Goal: Task Accomplishment & Management: Use online tool/utility

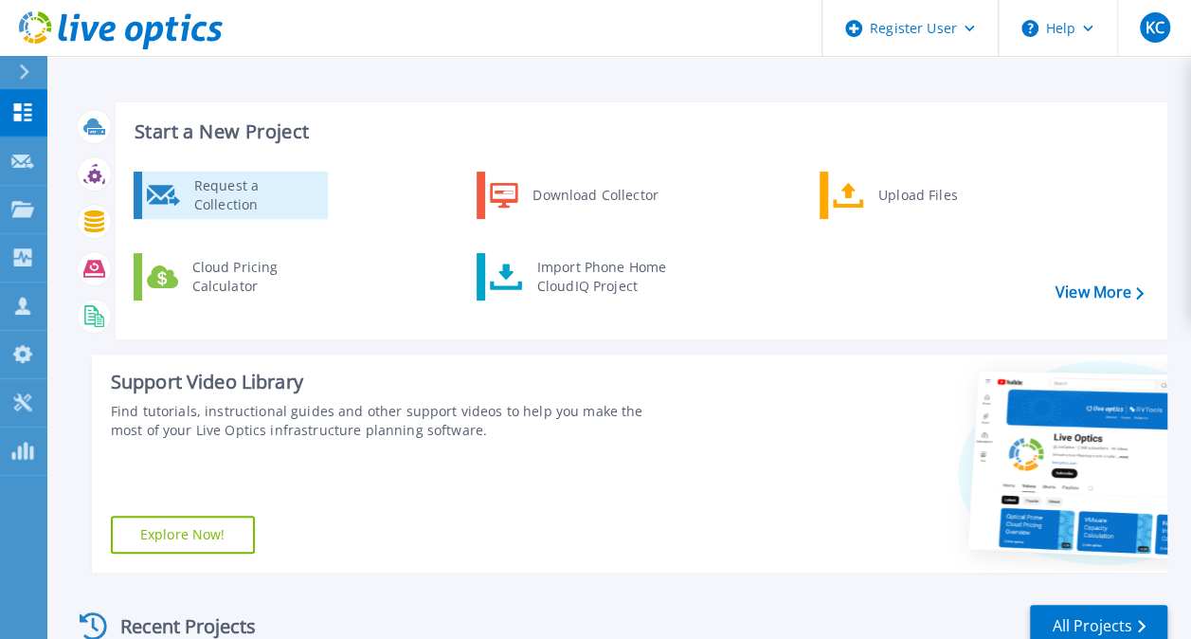
click at [244, 189] on div "Request a Collection" at bounding box center [254, 195] width 138 height 38
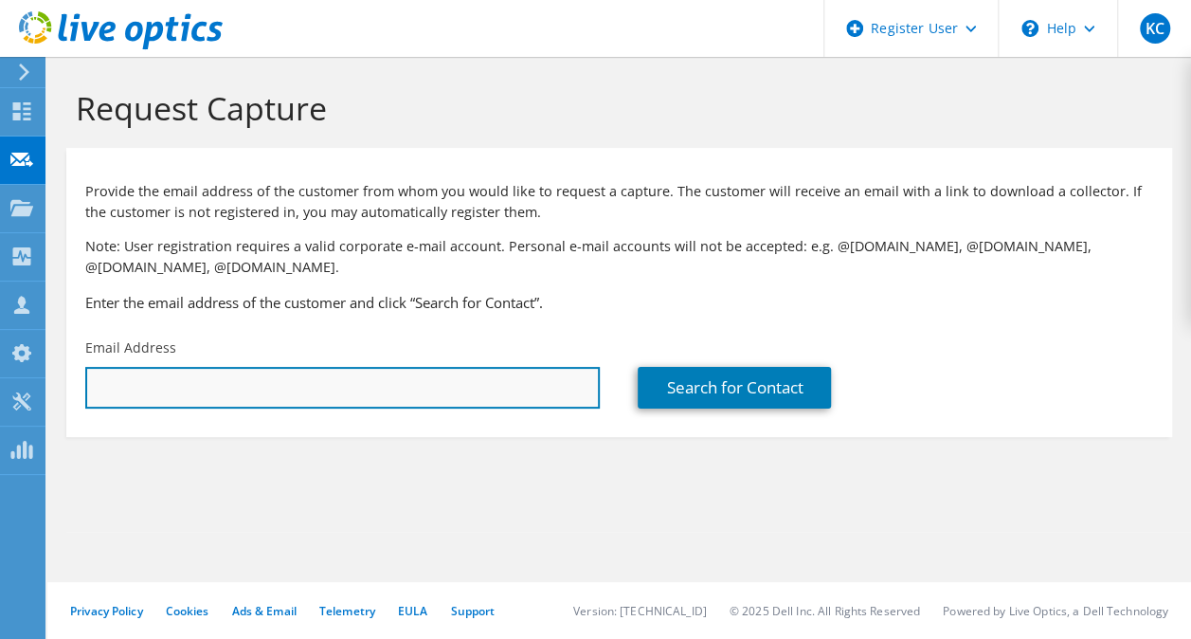
click at [123, 396] on input "text" at bounding box center [342, 388] width 515 height 42
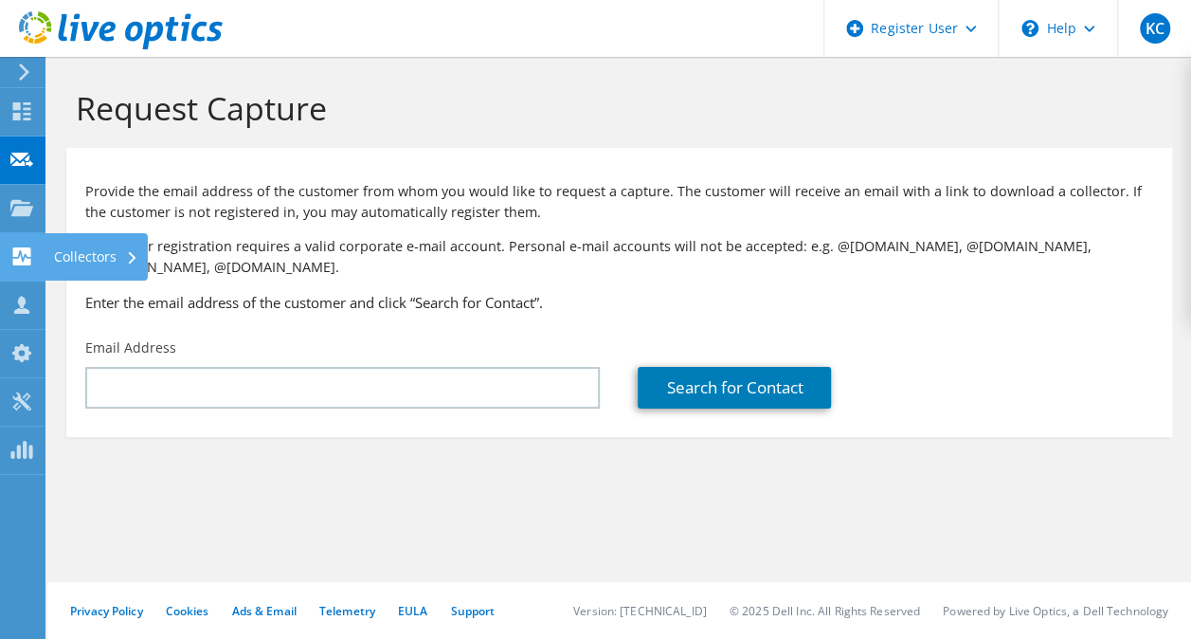
click at [15, 263] on use at bounding box center [22, 256] width 18 height 18
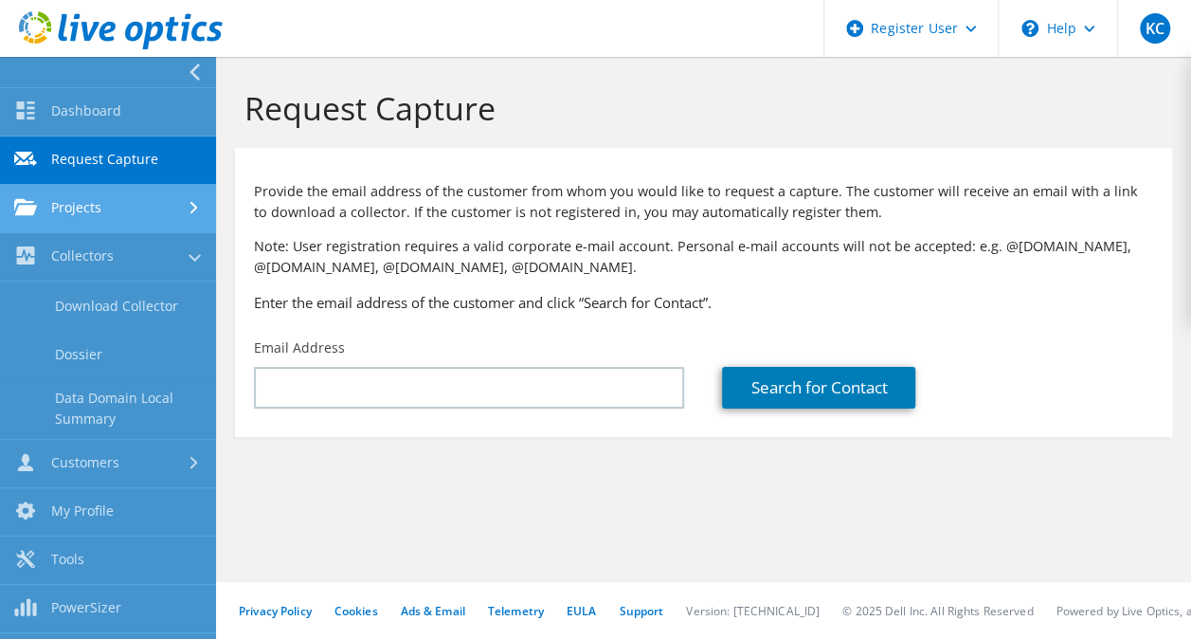
click at [131, 207] on link "Projects" at bounding box center [108, 209] width 216 height 48
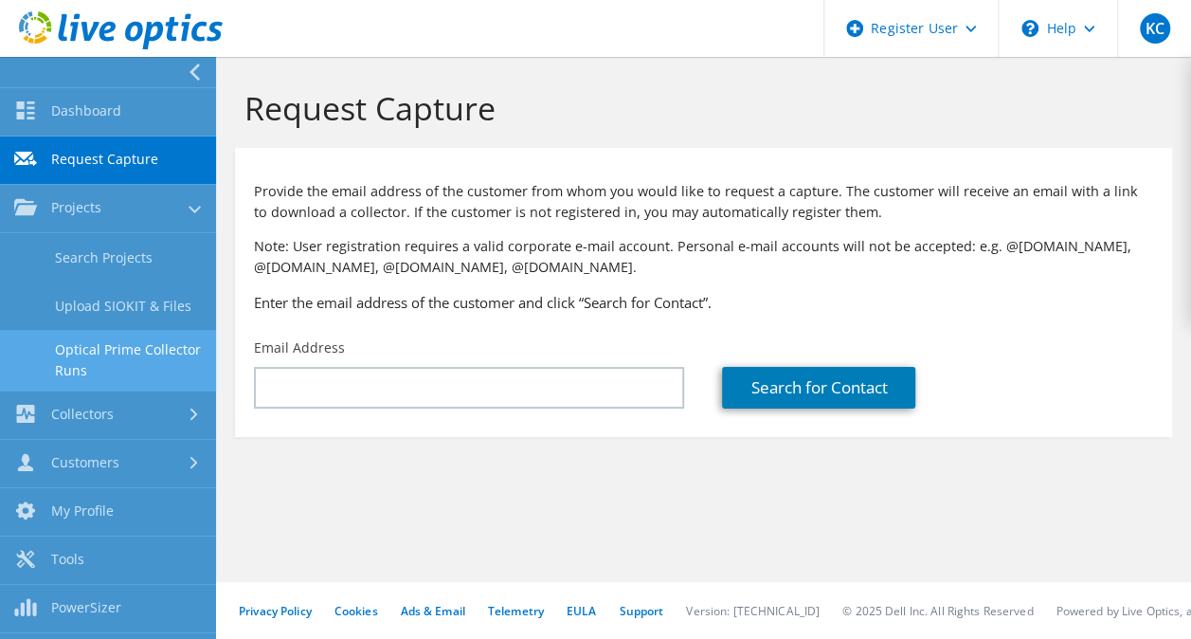
click at [112, 375] on link "Optical Prime Collector Runs" at bounding box center [108, 360] width 216 height 61
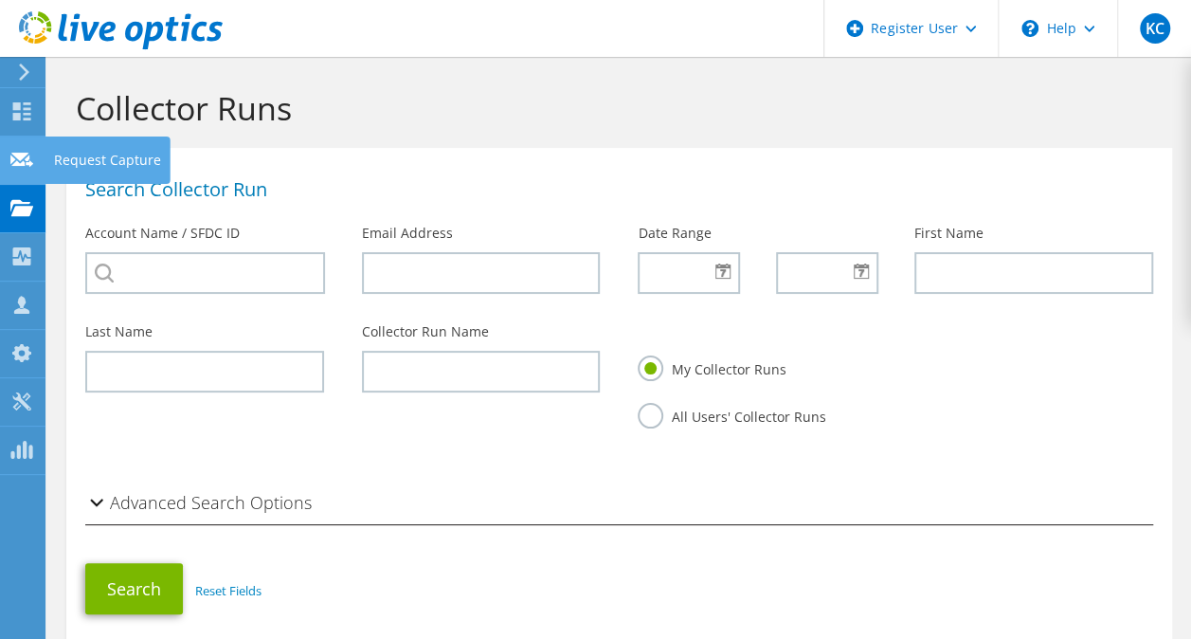
drag, startPoint x: 100, startPoint y: 163, endPoint x: 155, endPoint y: 209, distance: 71.4
click at [100, 163] on div "Request Capture" at bounding box center [108, 159] width 126 height 47
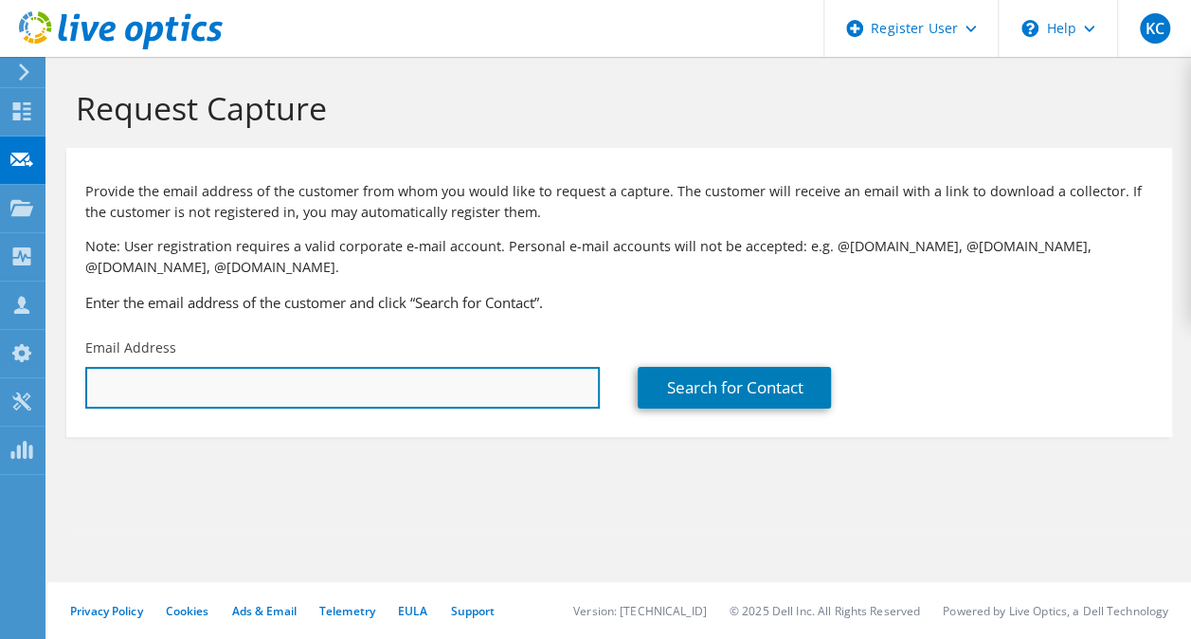
click at [207, 396] on input "text" at bounding box center [342, 388] width 515 height 42
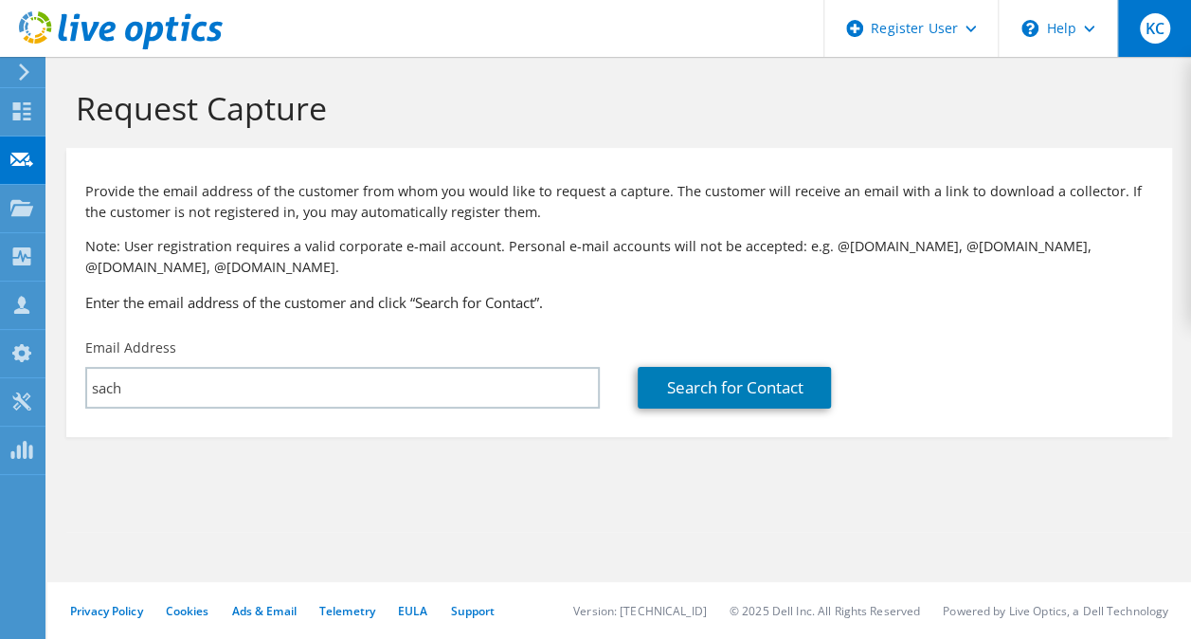
click at [1168, 27] on span "KC" at bounding box center [1155, 28] width 30 height 30
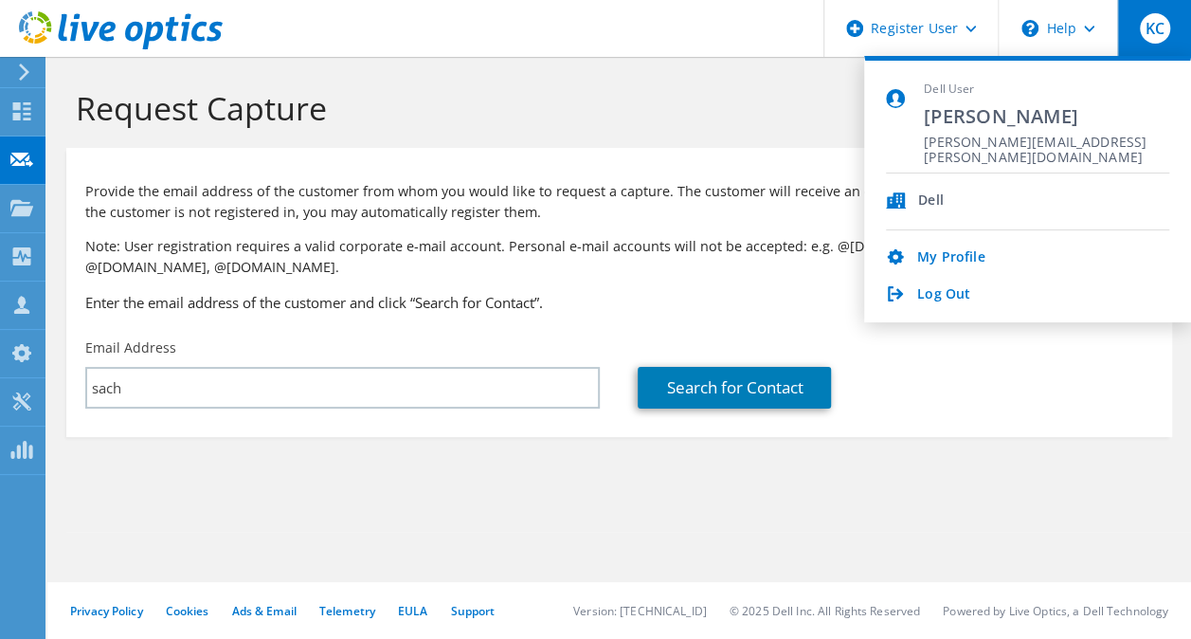
drag, startPoint x: 483, startPoint y: 99, endPoint x: 195, endPoint y: 165, distance: 295.7
click at [483, 99] on h1 "Request Capture" at bounding box center [615, 108] width 1078 height 40
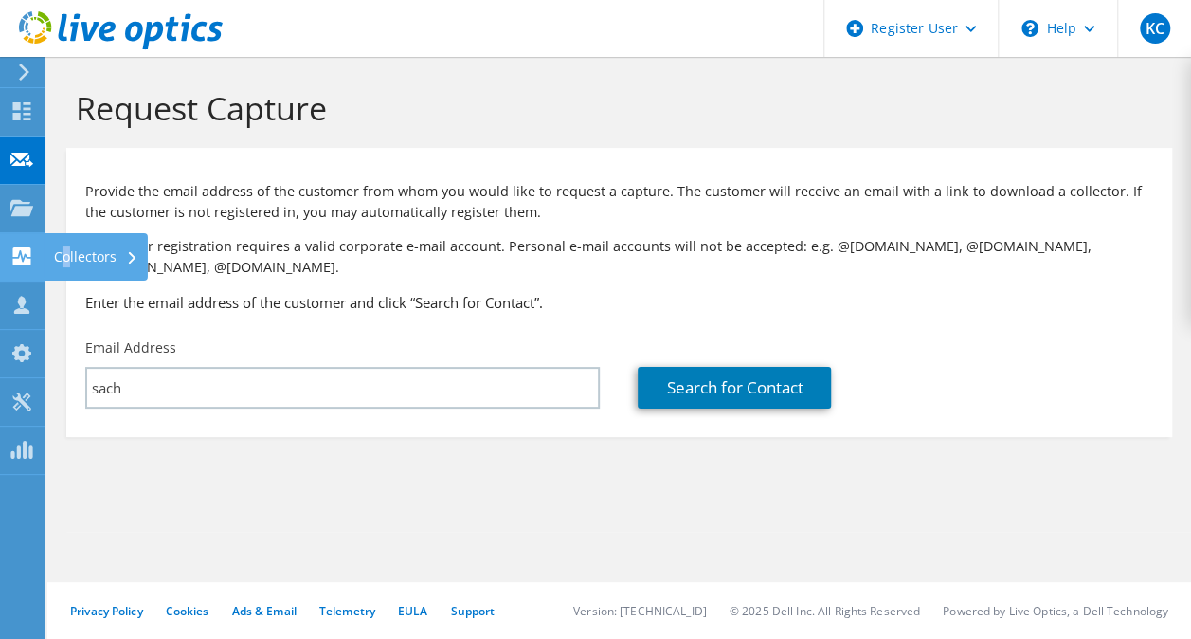
click at [66, 262] on div "Collectors" at bounding box center [96, 256] width 103 height 47
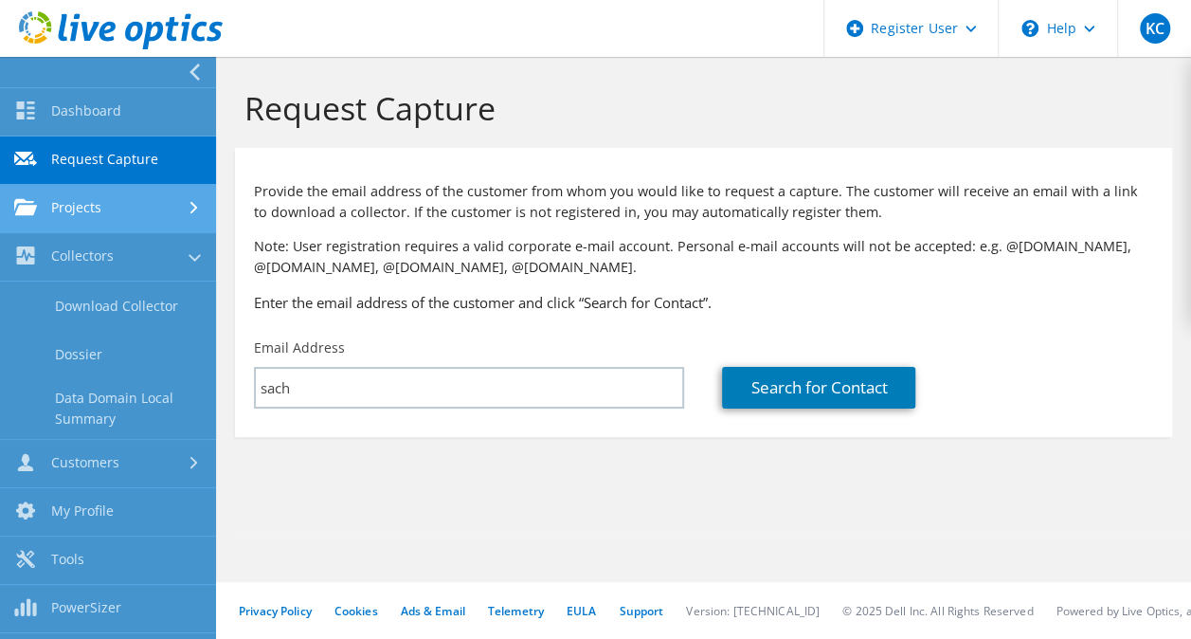
click at [116, 224] on link "Projects" at bounding box center [108, 209] width 216 height 48
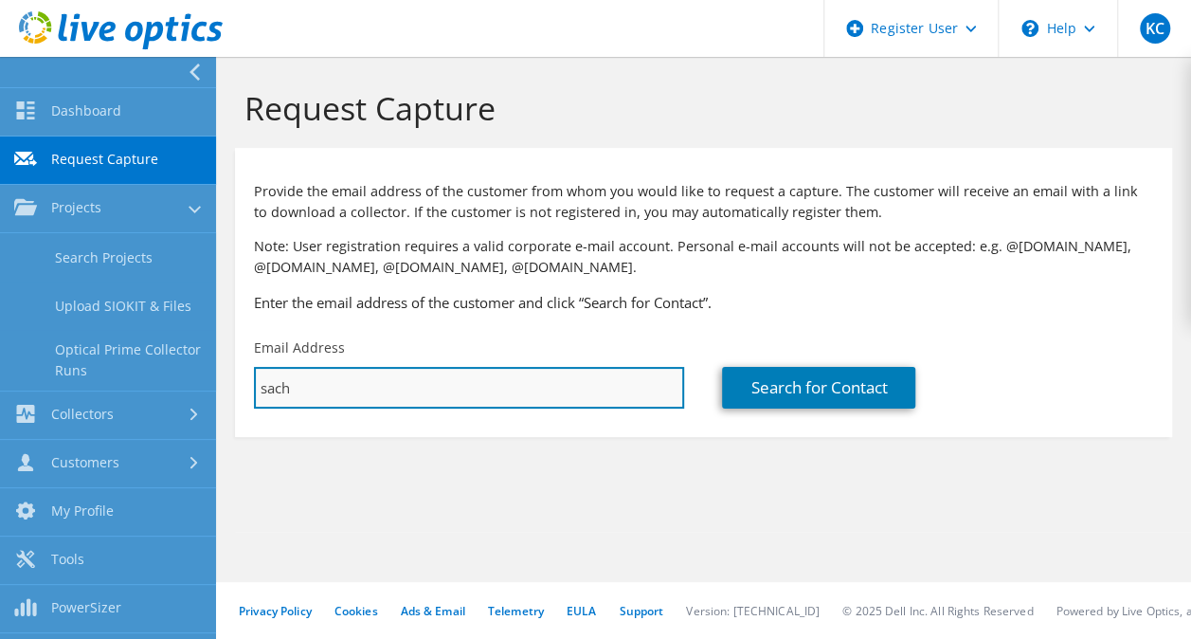
click at [362, 398] on input "sach" at bounding box center [469, 388] width 430 height 42
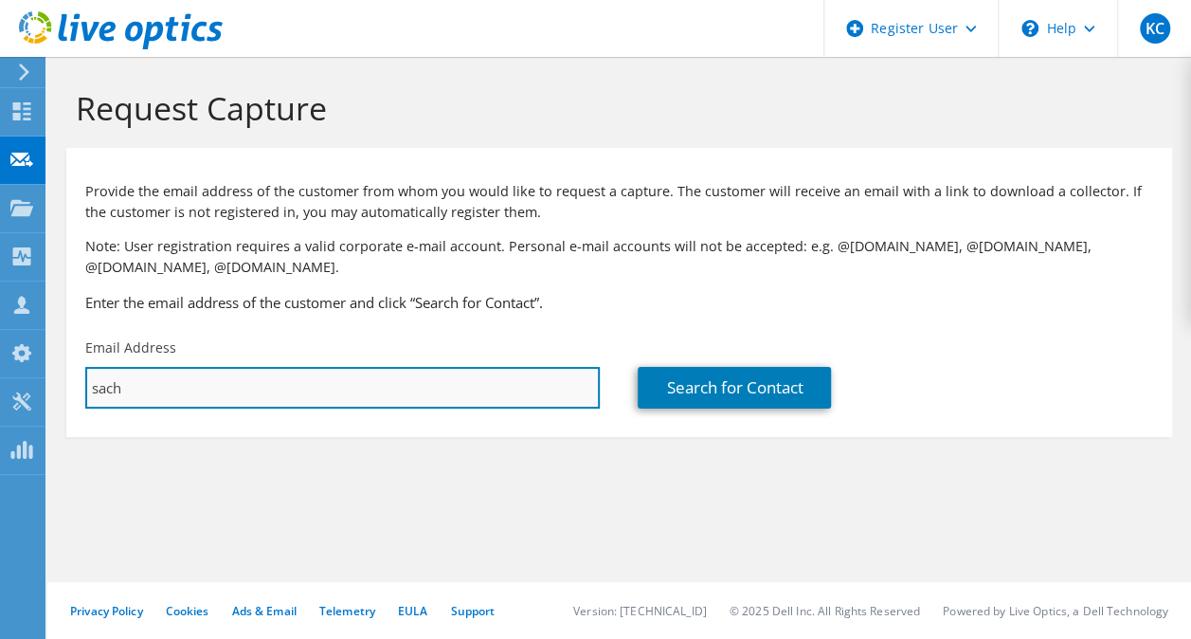
click at [362, 398] on input "sach" at bounding box center [342, 388] width 515 height 42
paste input "Choudhary, Sachin <Sachin.Choudhary1@dell.com>"
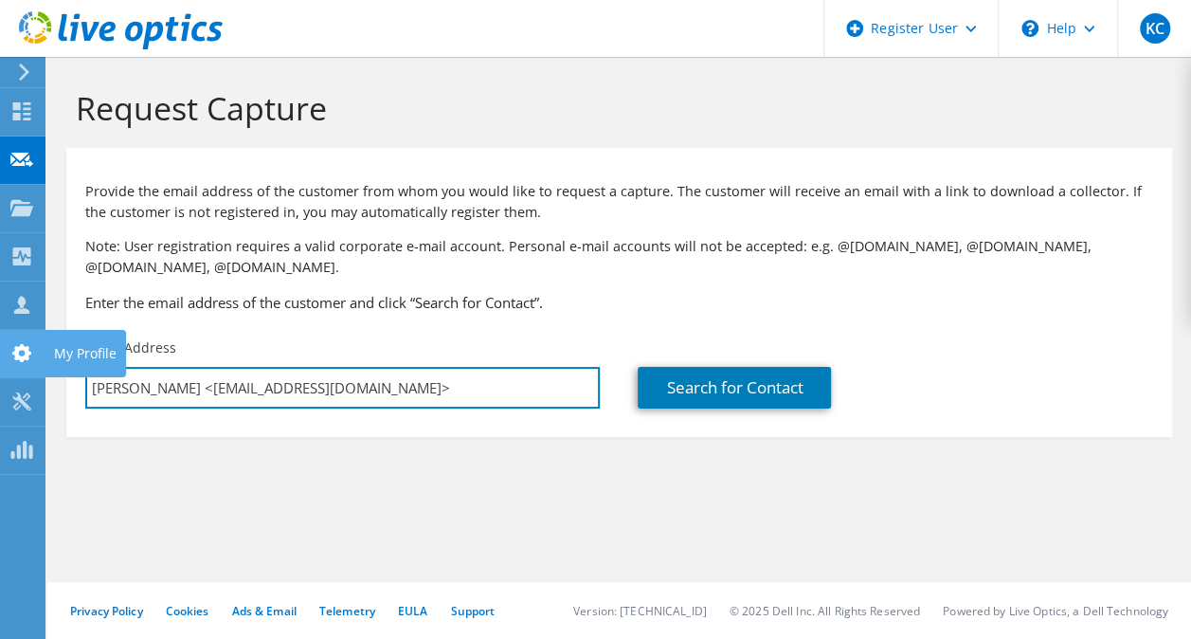
drag, startPoint x: 230, startPoint y: 387, endPoint x: 15, endPoint y: 360, distance: 216.8
click at [15, 360] on div "KC Dell User Kyle Collins Kyle.Collins@dell.com Dell My Profile Log Out \n Help…" at bounding box center [595, 319] width 1191 height 639
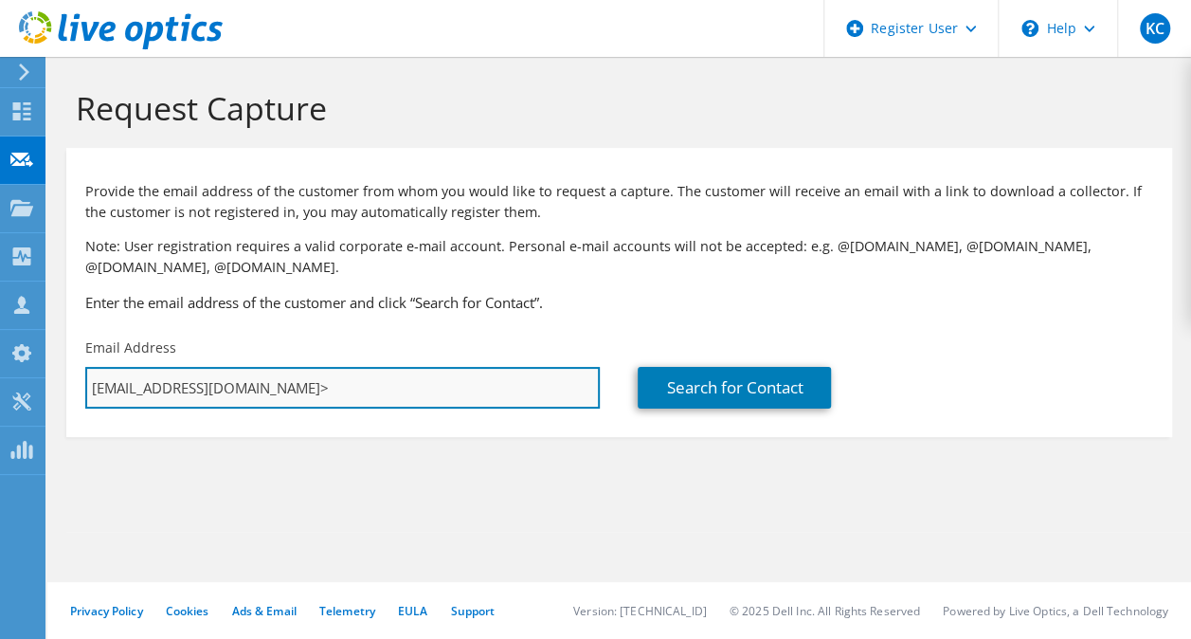
drag, startPoint x: 409, startPoint y: 394, endPoint x: 293, endPoint y: 390, distance: 116.6
click at [293, 390] on input "Sachin.Choudhary1@dell.com>" at bounding box center [342, 388] width 515 height 42
type input "Sachin.Choudhary1@dell.com"
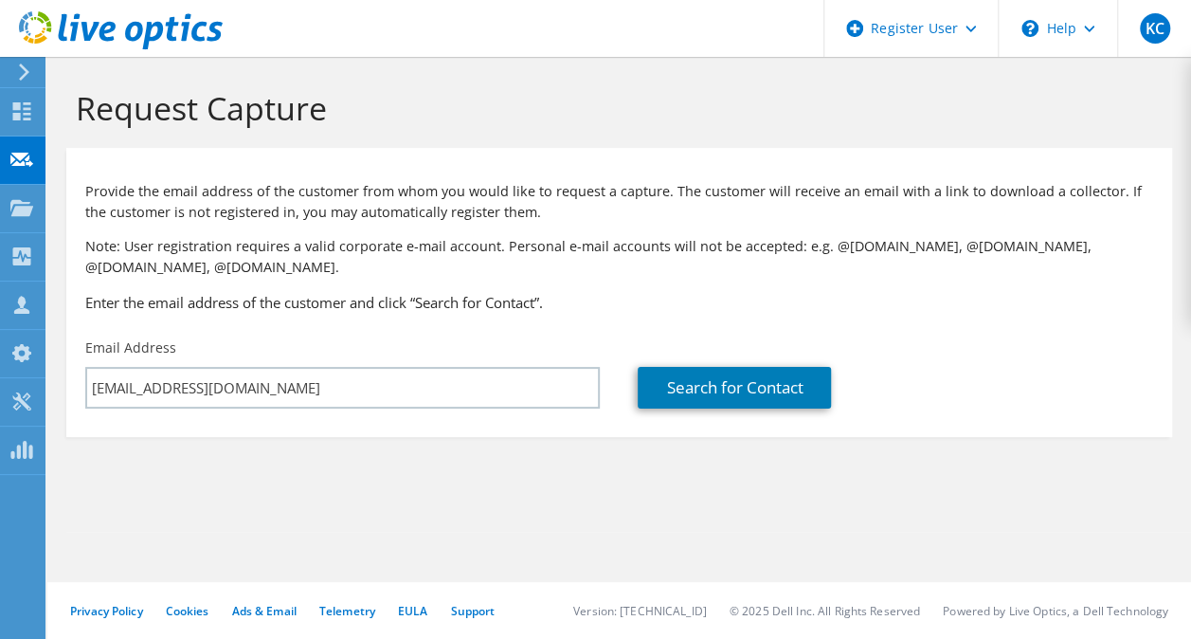
click at [662, 417] on div "Search for Contact" at bounding box center [895, 373] width 553 height 89
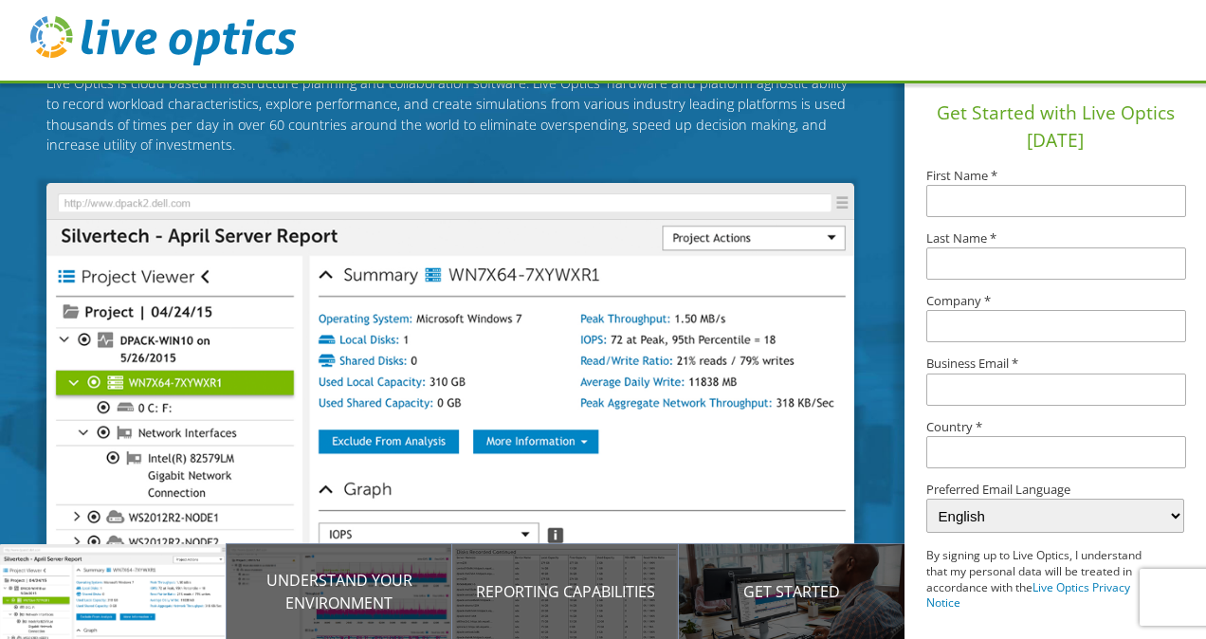
click at [1089, 200] on input "text" at bounding box center [1056, 201] width 260 height 32
type input "[PERSON_NAME]"
type input "[PERSON_NAME][EMAIL_ADDRESS][PERSON_NAME][DOMAIN_NAME]"
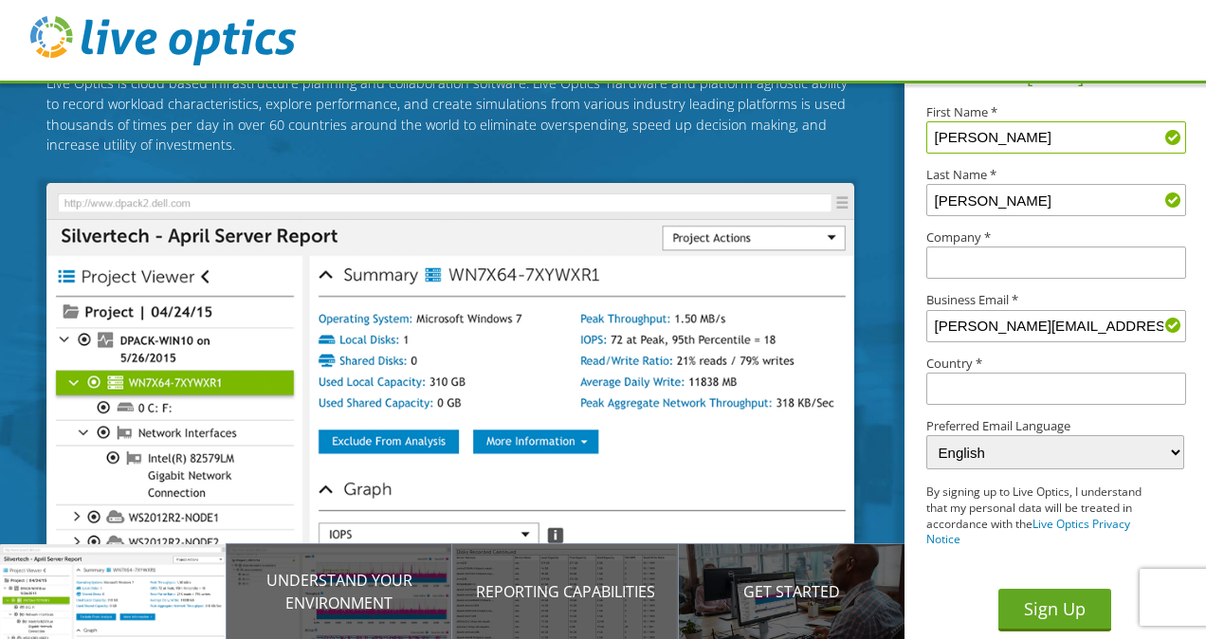
scroll to position [64, 0]
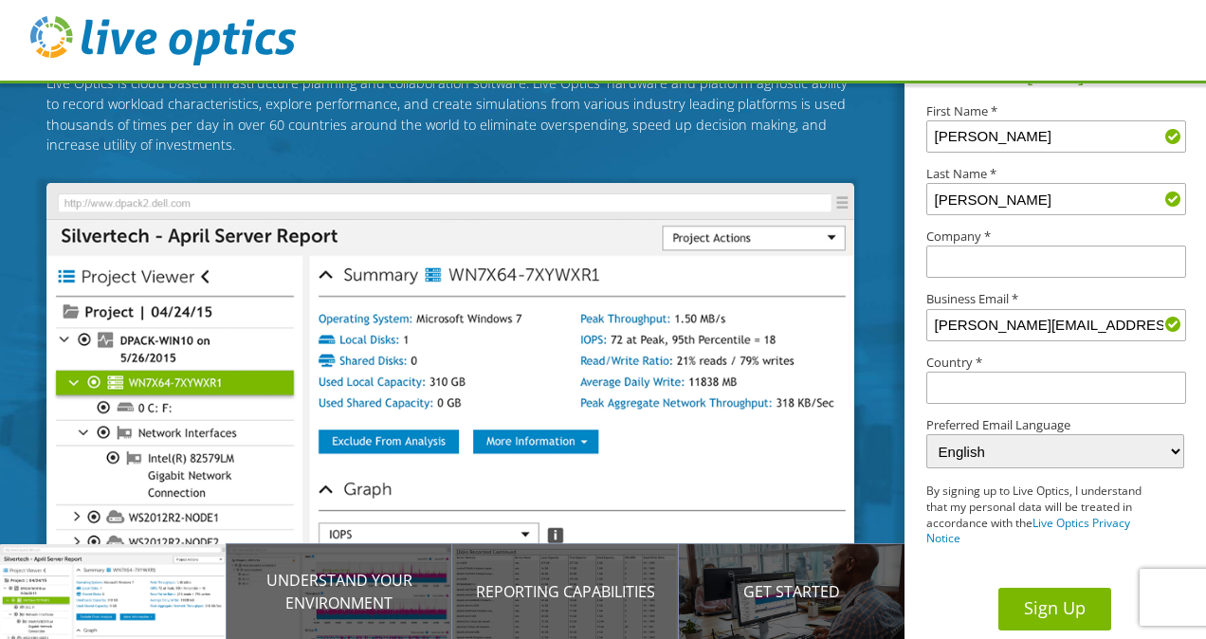
click at [1060, 610] on button "Sign Up" at bounding box center [1054, 609] width 113 height 43
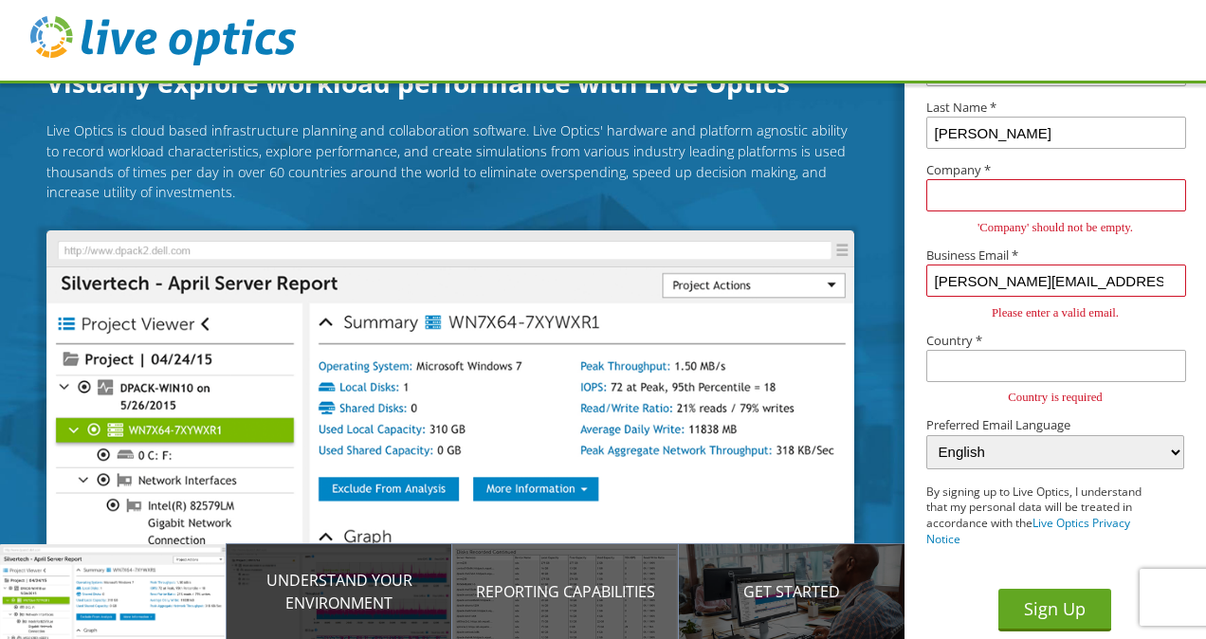
scroll to position [95, 0]
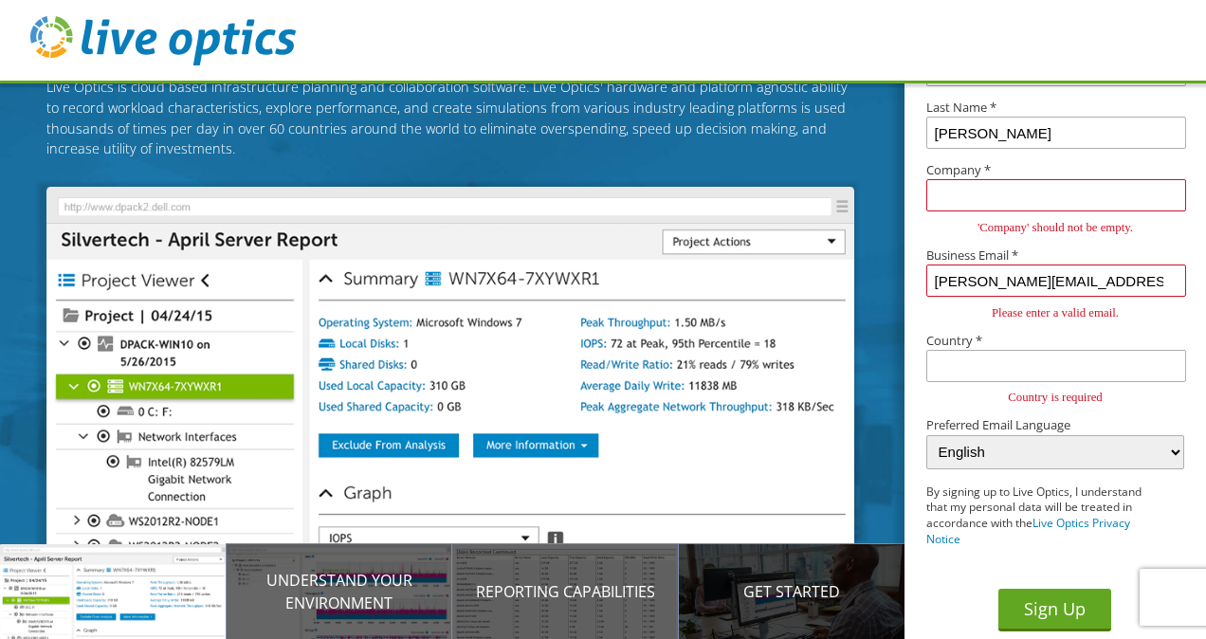
click at [793, 576] on div "Get Started" at bounding box center [792, 591] width 227 height 95
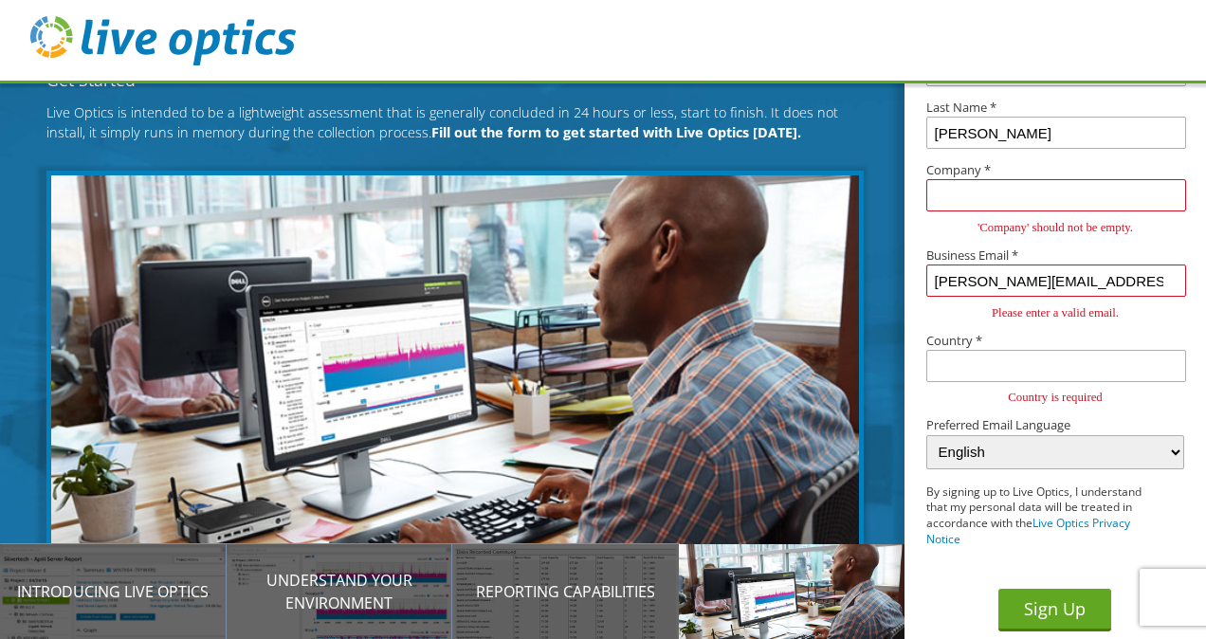
click at [752, 598] on p "Get Started" at bounding box center [792, 591] width 227 height 23
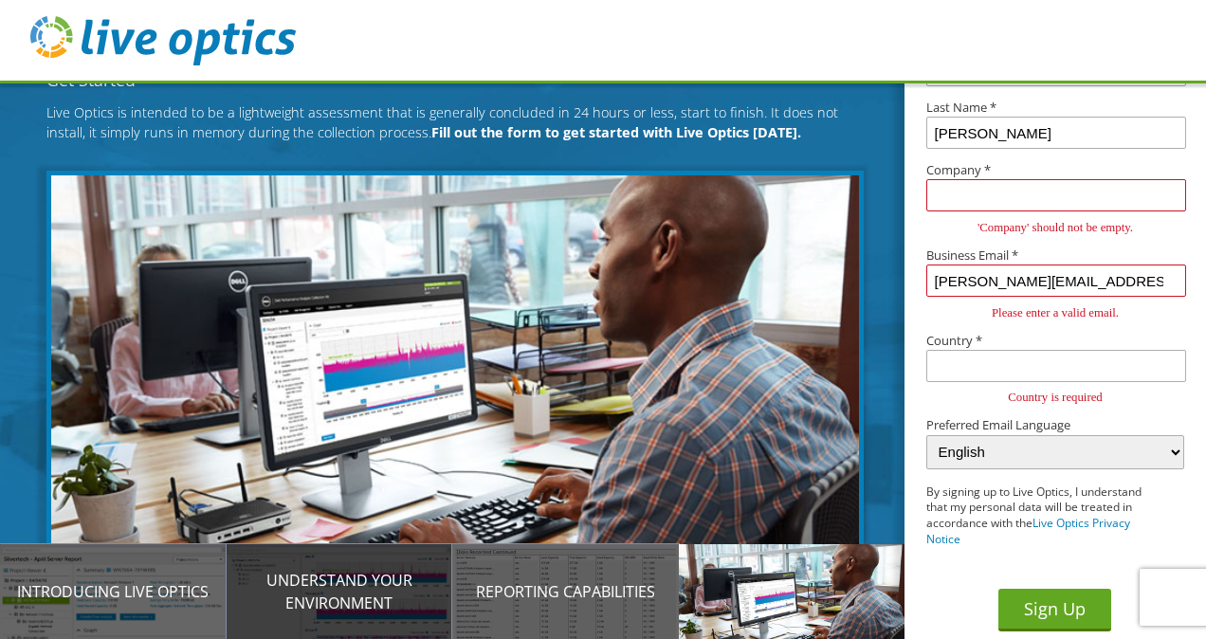
click at [358, 599] on p "Understand your environment" at bounding box center [340, 591] width 227 height 45
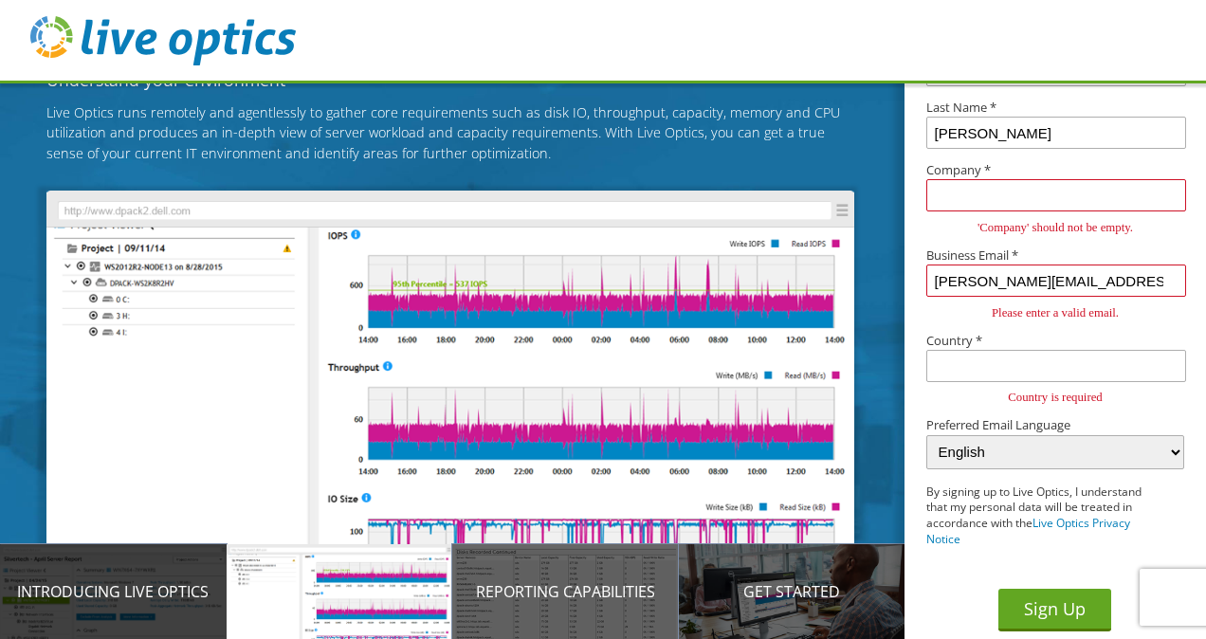
click at [106, 605] on div "Introducing Live Optics" at bounding box center [113, 591] width 227 height 95
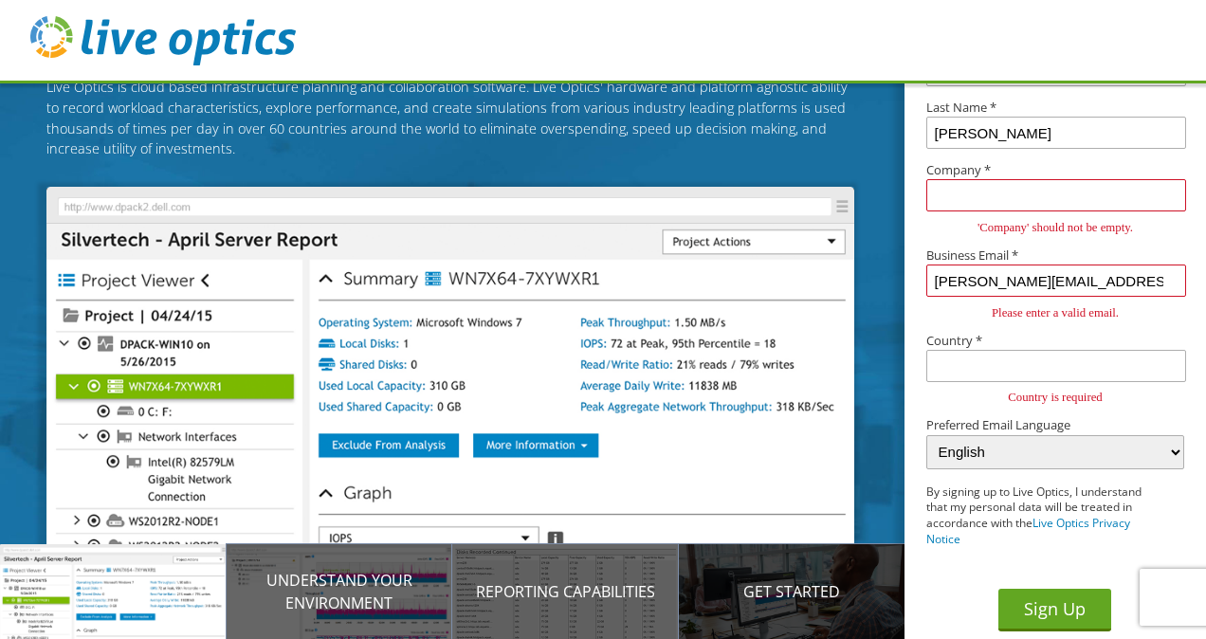
click at [774, 579] on div "Get Started" at bounding box center [792, 591] width 227 height 95
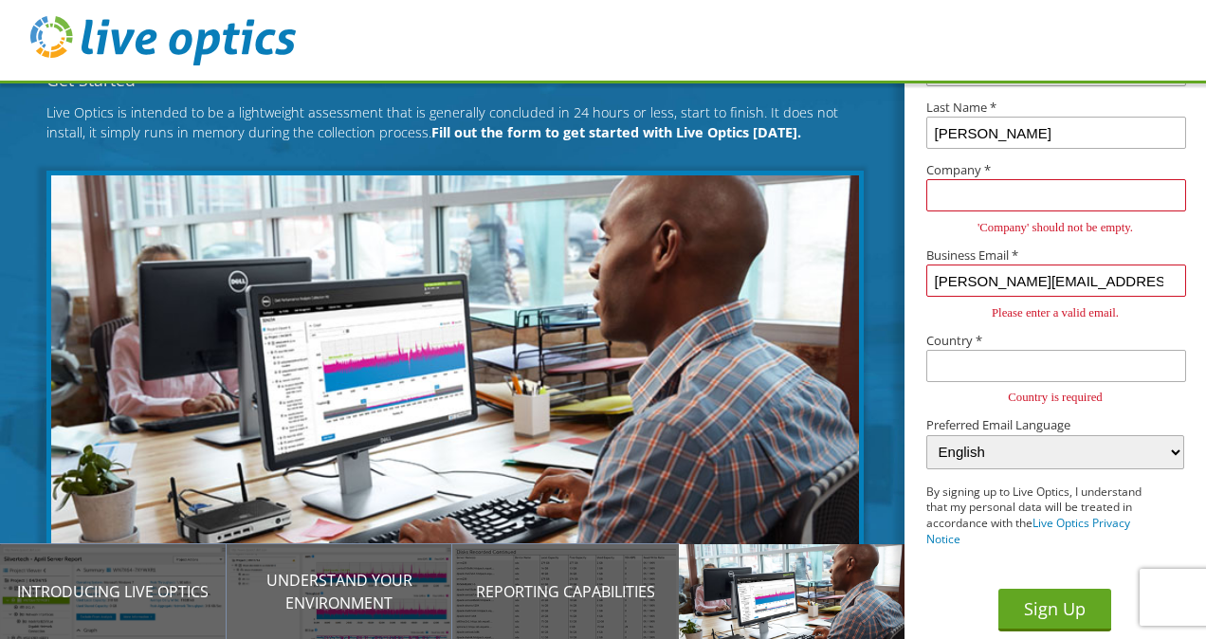
click at [773, 584] on p "Get Started" at bounding box center [792, 591] width 227 height 23
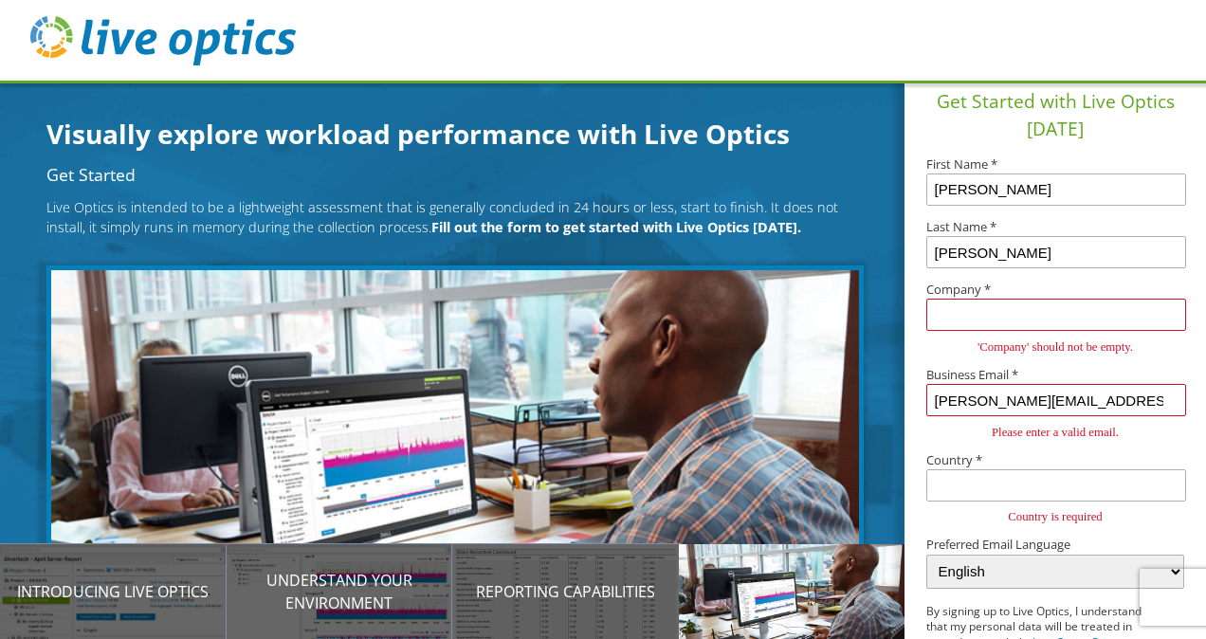
scroll to position [0, 0]
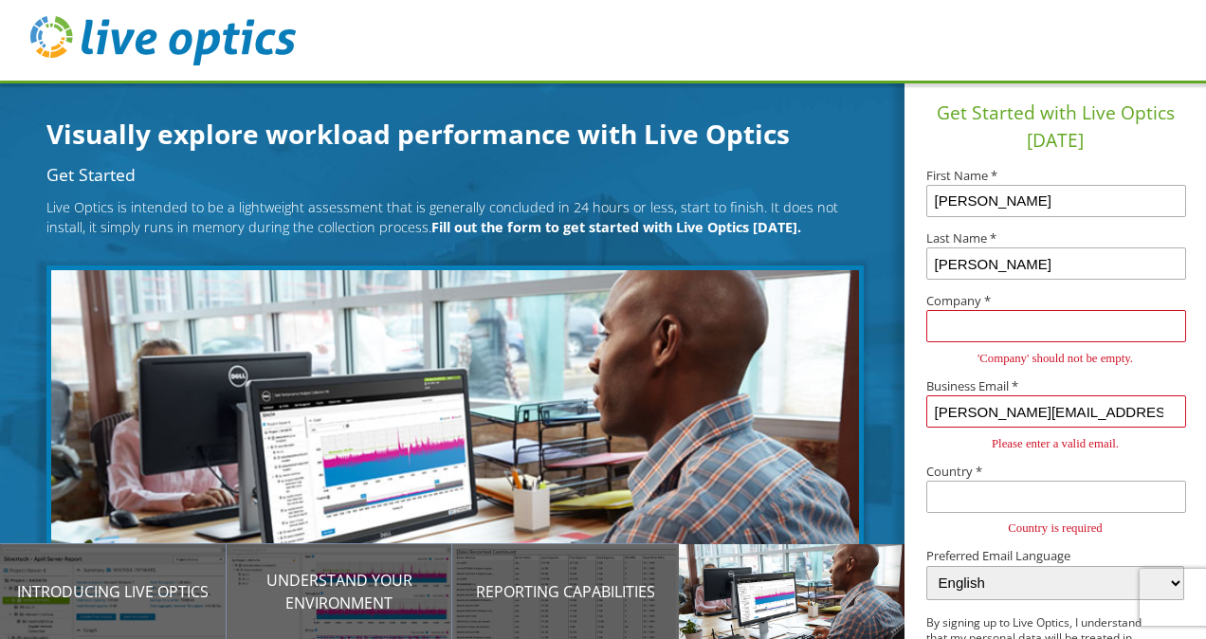
click at [1042, 311] on input "text" at bounding box center [1056, 326] width 260 height 32
type input "Dell"
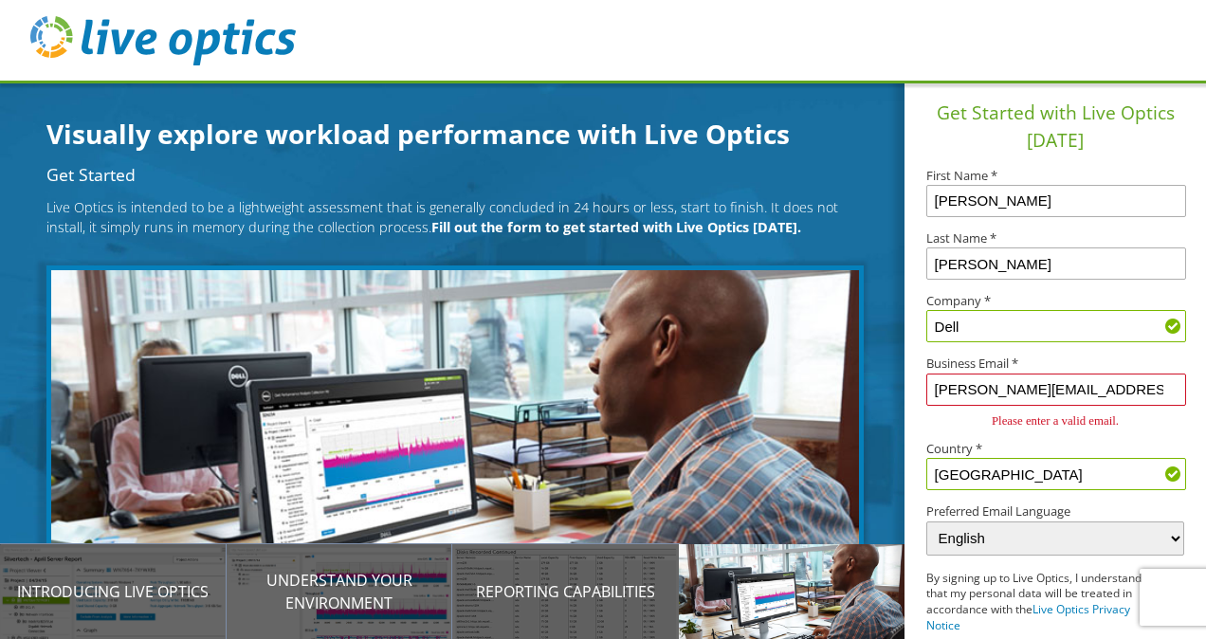
click at [1015, 332] on input "Dell" at bounding box center [1056, 326] width 260 height 32
click at [1029, 470] on input "[GEOGRAPHIC_DATA]" at bounding box center [1056, 474] width 260 height 32
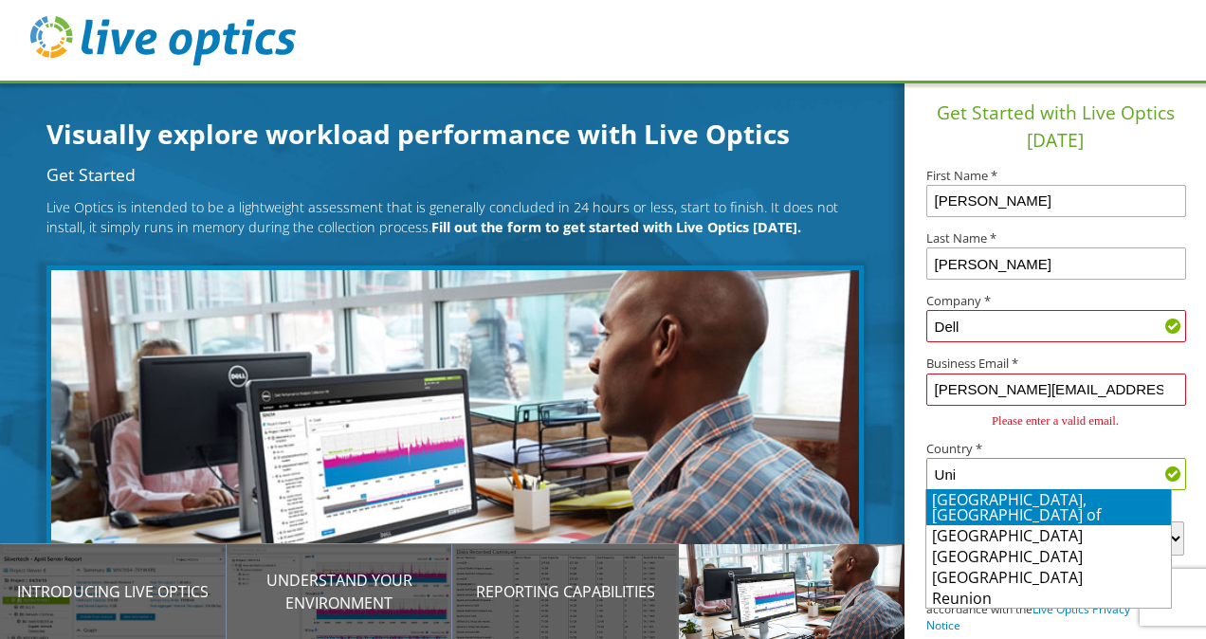
type input "[GEOGRAPHIC_DATA]"
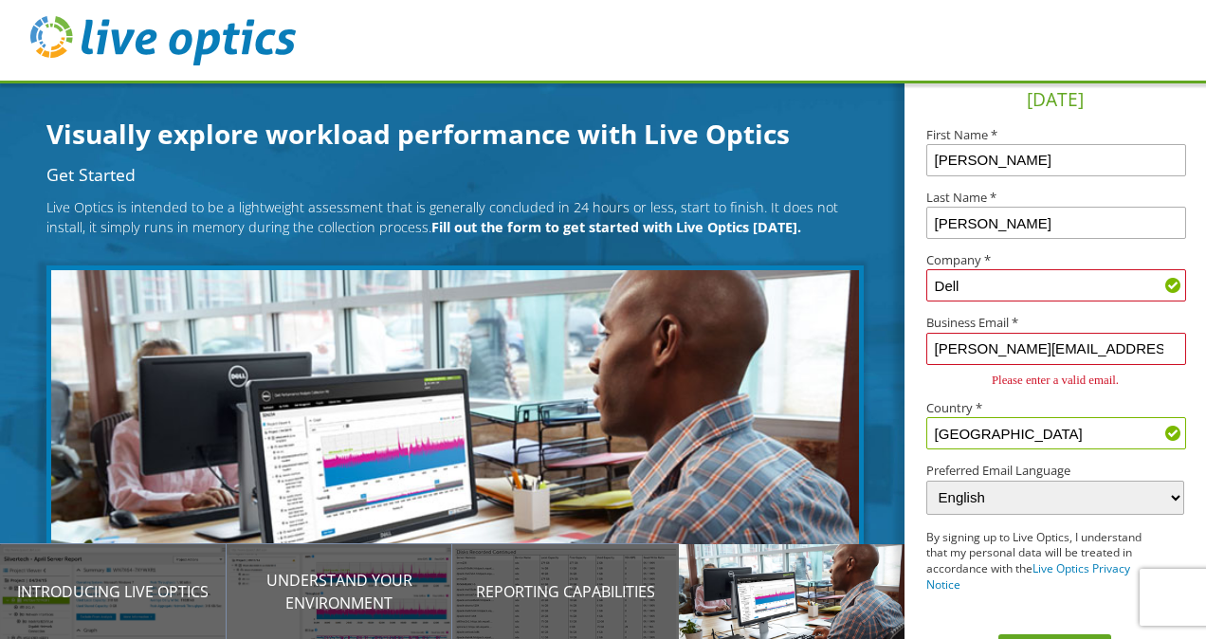
scroll to position [86, 0]
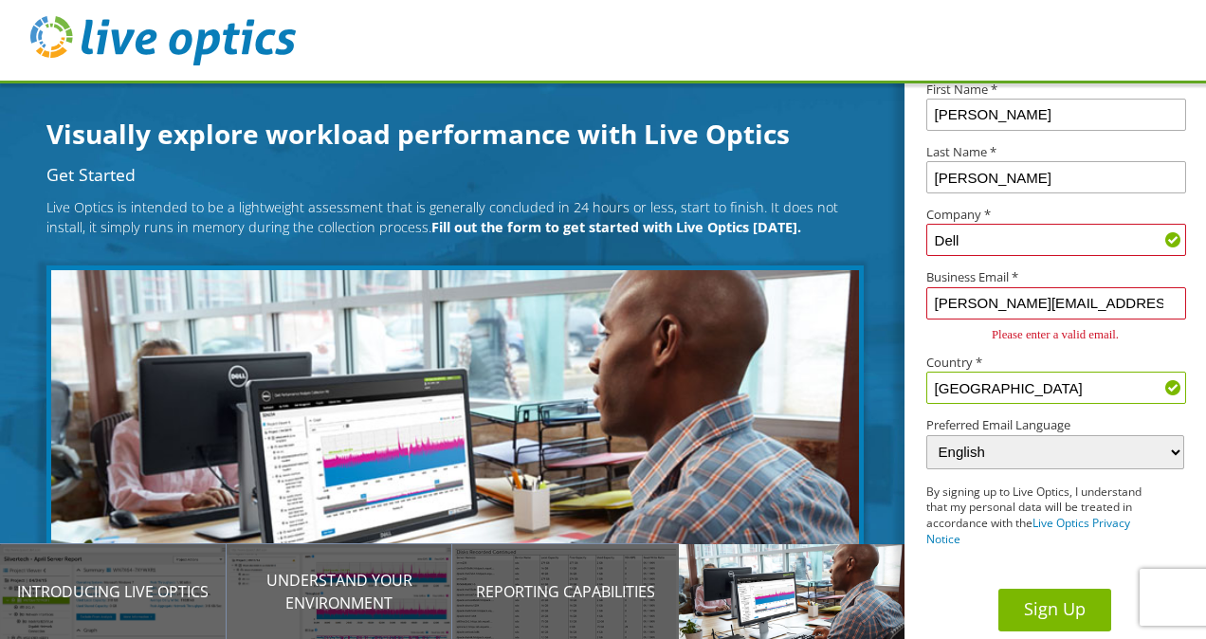
click at [1022, 596] on button "Sign Up" at bounding box center [1054, 610] width 113 height 43
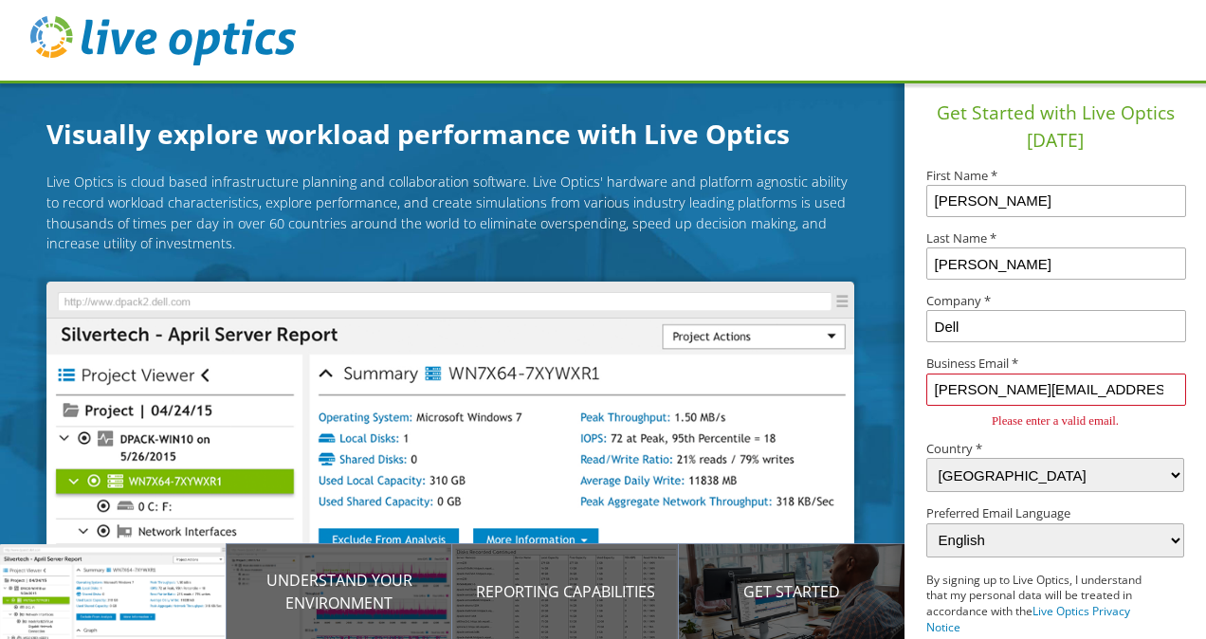
select select "224"
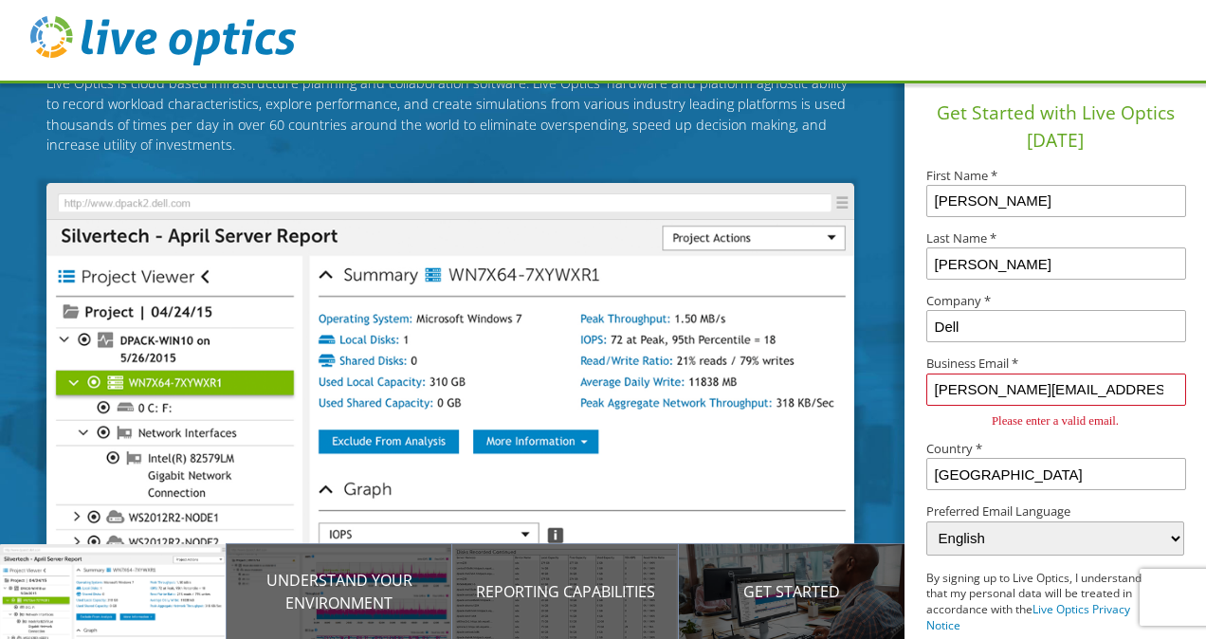
scroll to position [99, 0]
click at [1090, 390] on input "[PERSON_NAME][EMAIL_ADDRESS][PERSON_NAME][DOMAIN_NAME]" at bounding box center [1056, 389] width 260 height 32
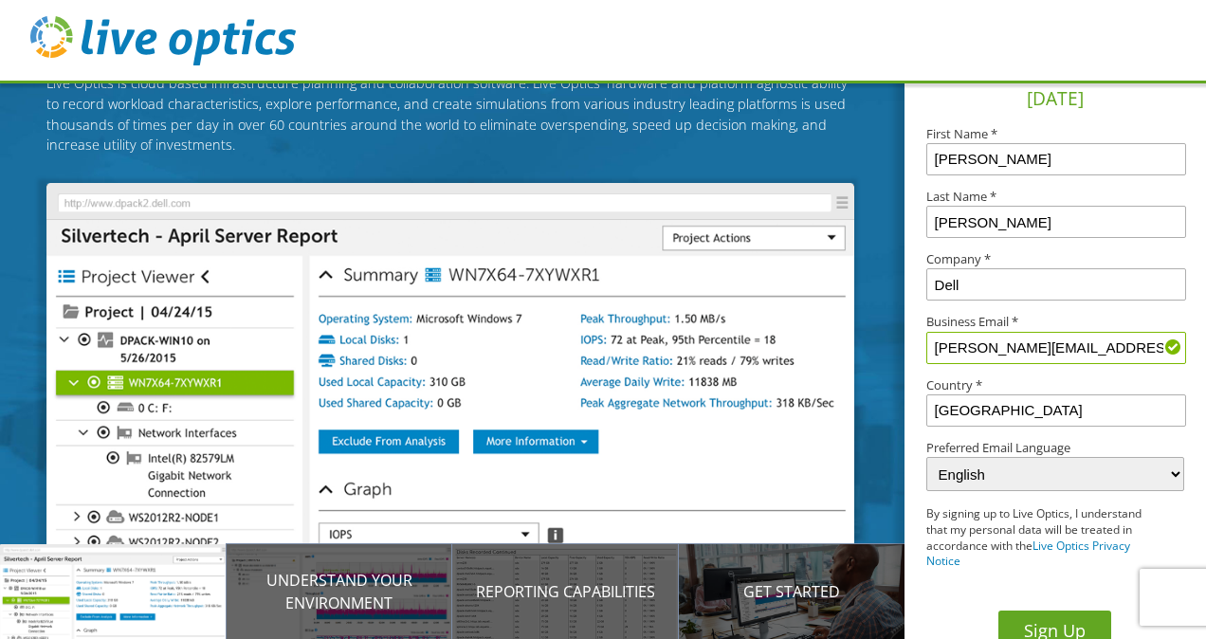
scroll to position [64, 0]
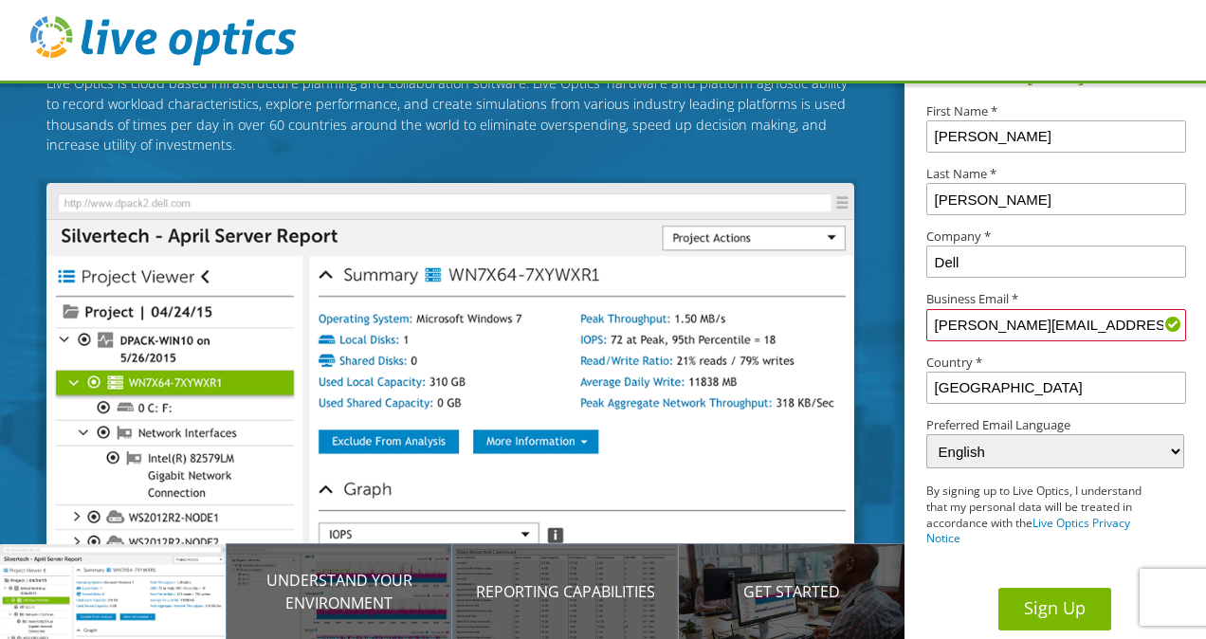
click at [1039, 600] on button "Sign Up" at bounding box center [1054, 609] width 113 height 43
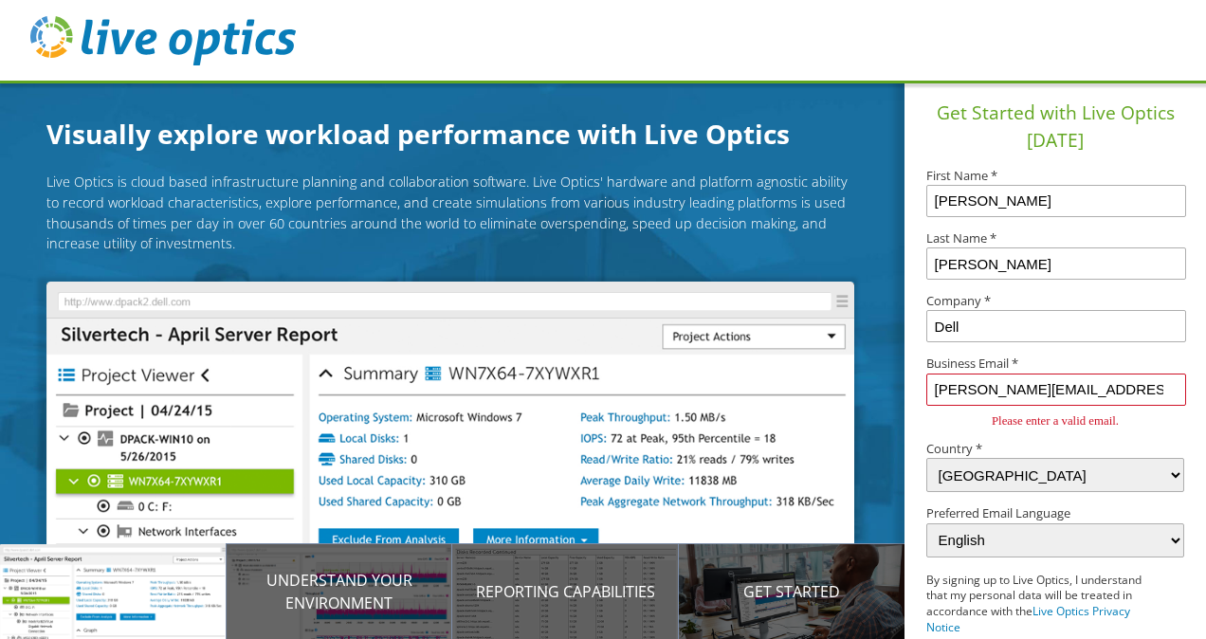
select select "224"
click at [1023, 390] on input "kyle.collins@dell.com" at bounding box center [1056, 389] width 260 height 32
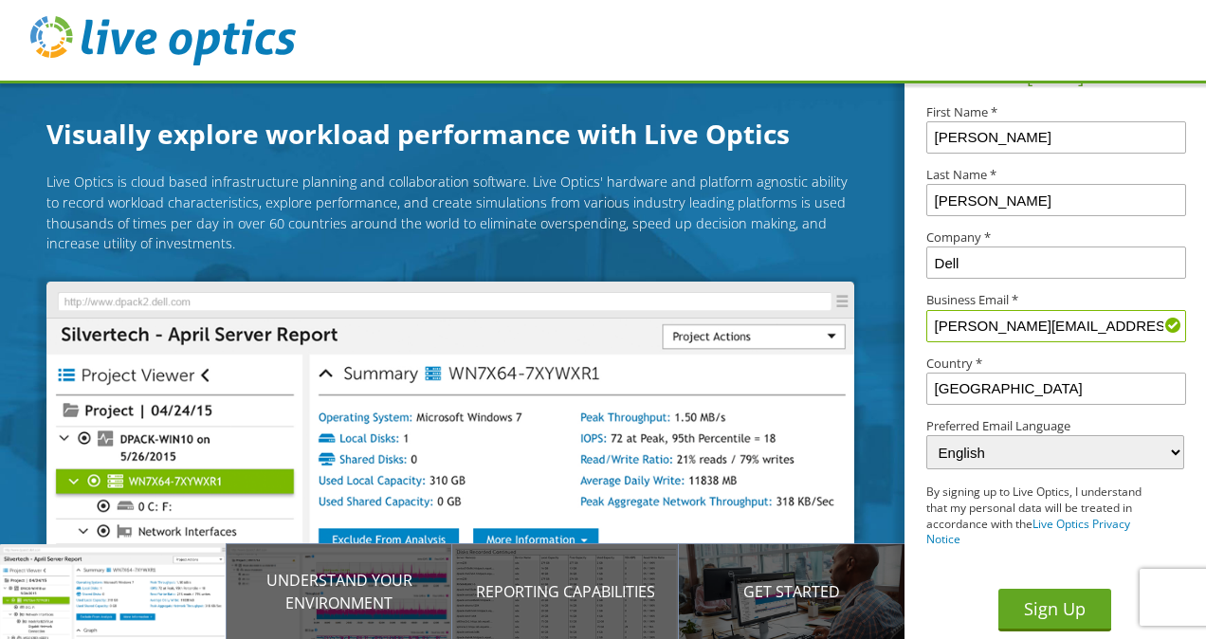
scroll to position [64, 0]
type input "kyle.collins@Dell.com"
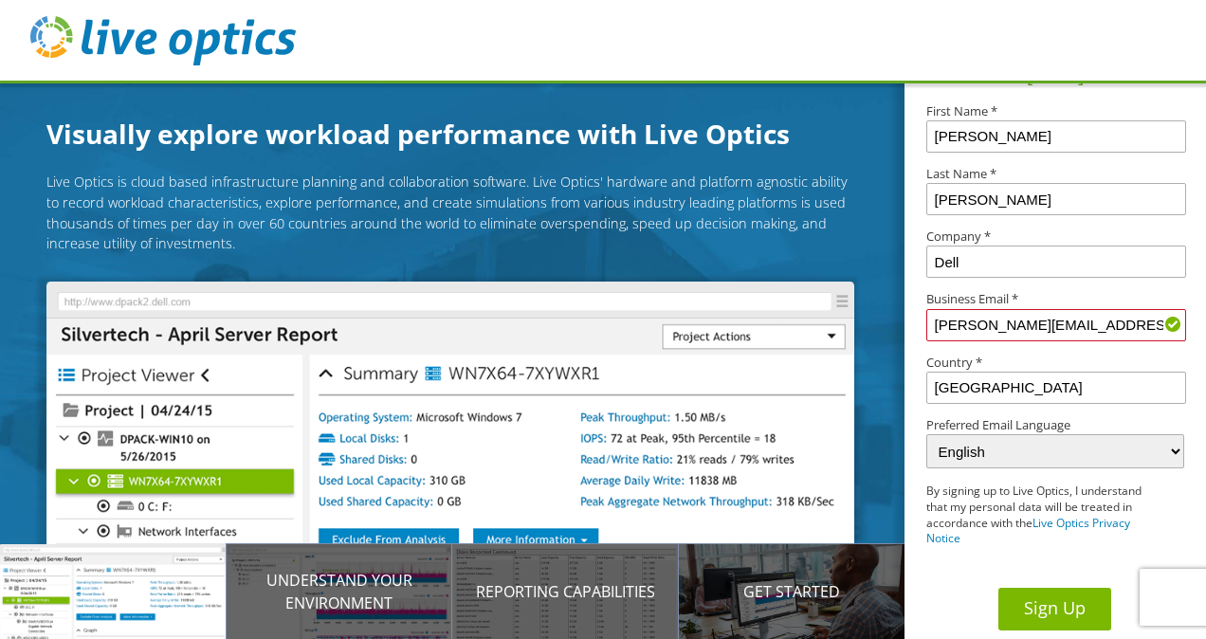
click at [1036, 607] on button "Sign Up" at bounding box center [1054, 609] width 113 height 43
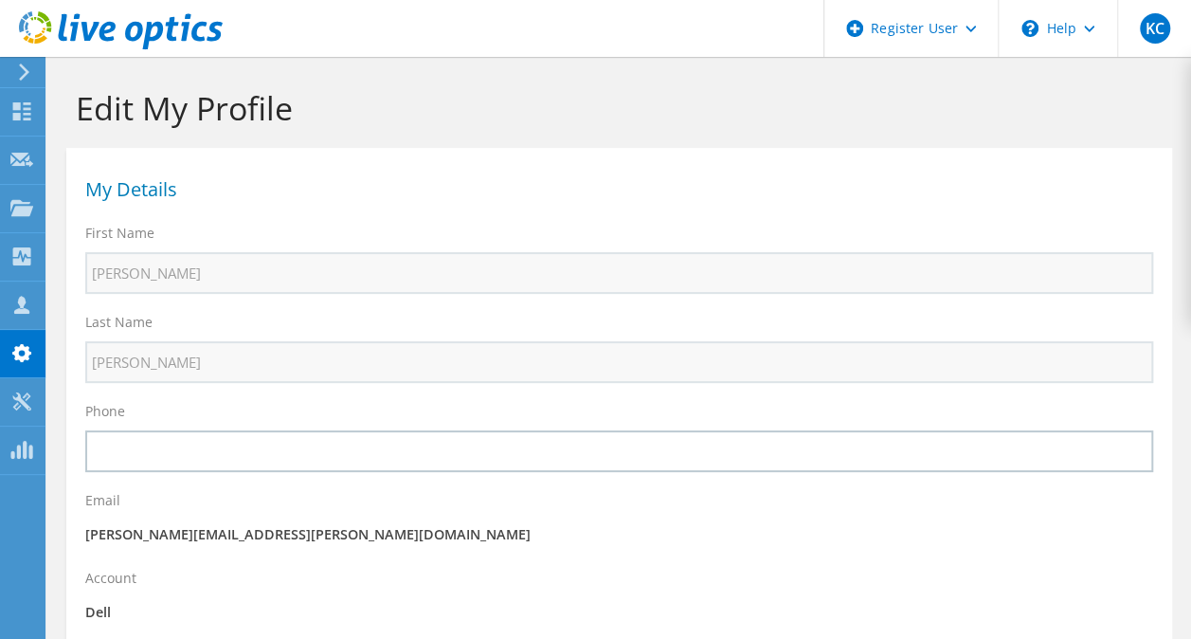
scroll to position [95, 0]
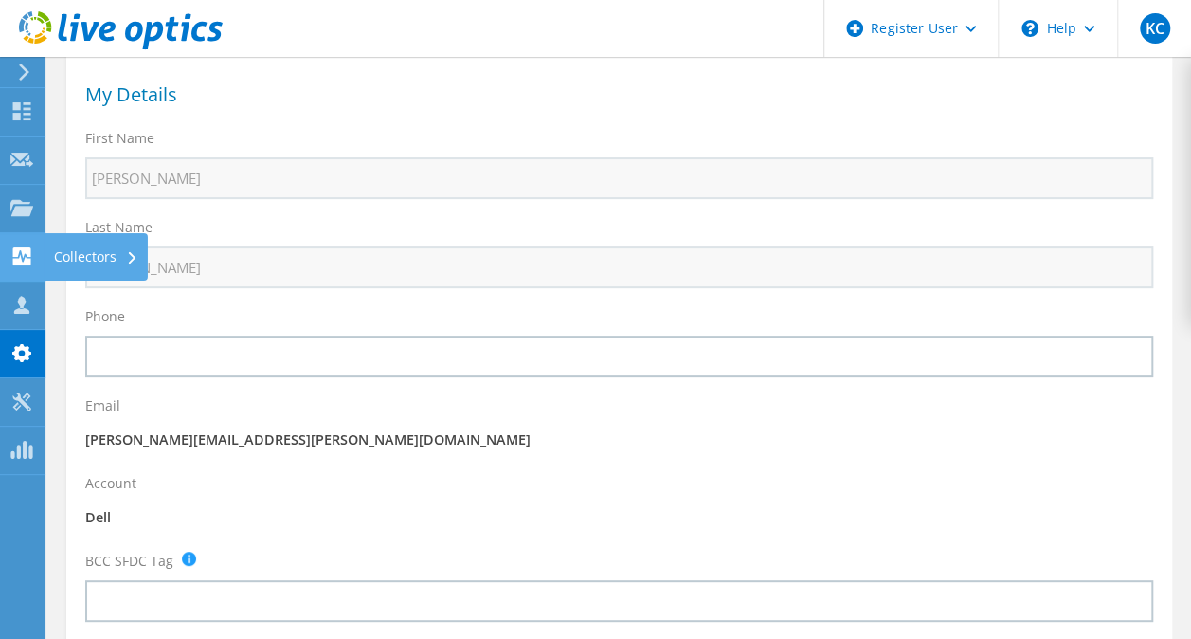
click at [19, 265] on div at bounding box center [21, 258] width 23 height 21
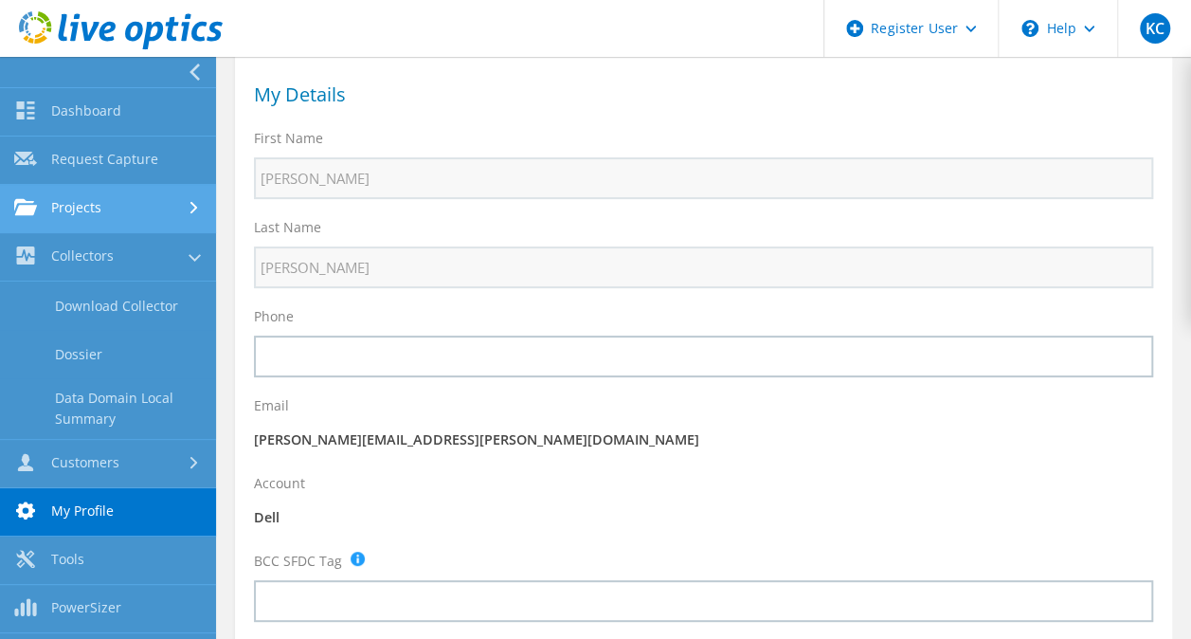
click at [121, 209] on link "Projects" at bounding box center [108, 209] width 216 height 48
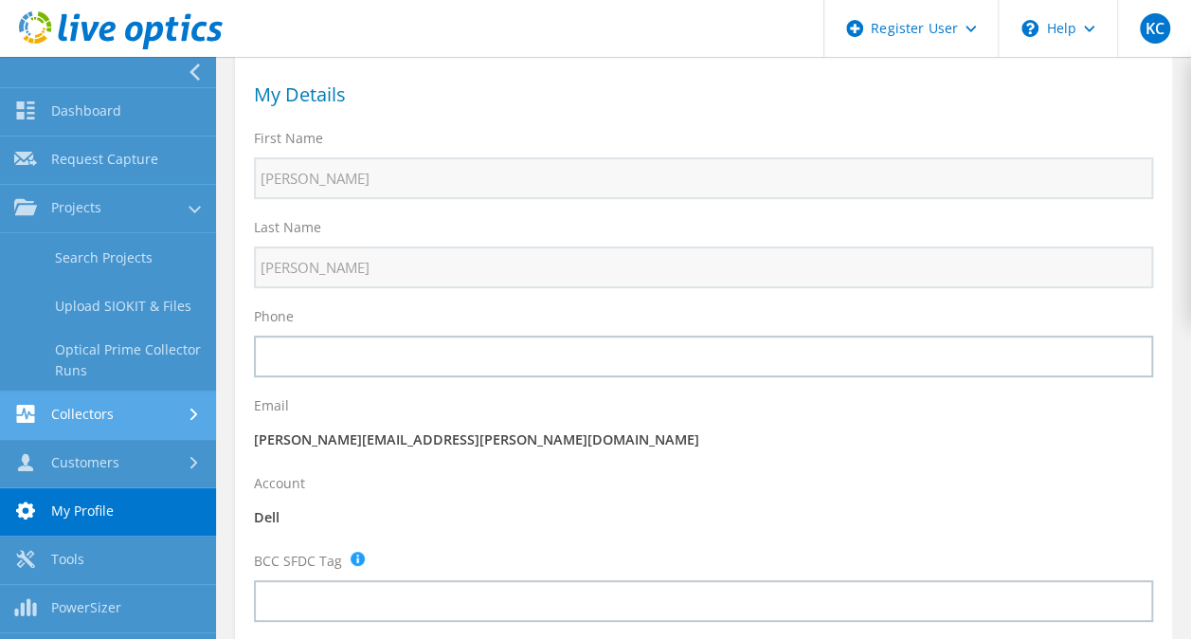
click at [87, 426] on link "Collectors" at bounding box center [108, 415] width 216 height 48
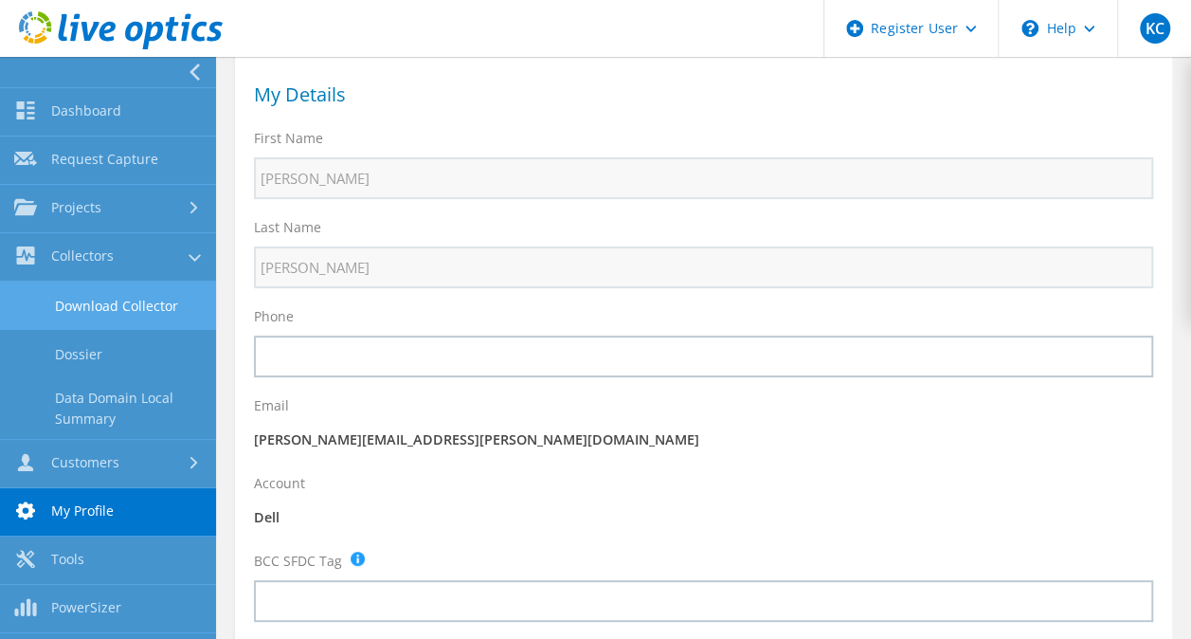
click at [94, 315] on link "Download Collector" at bounding box center [108, 305] width 216 height 48
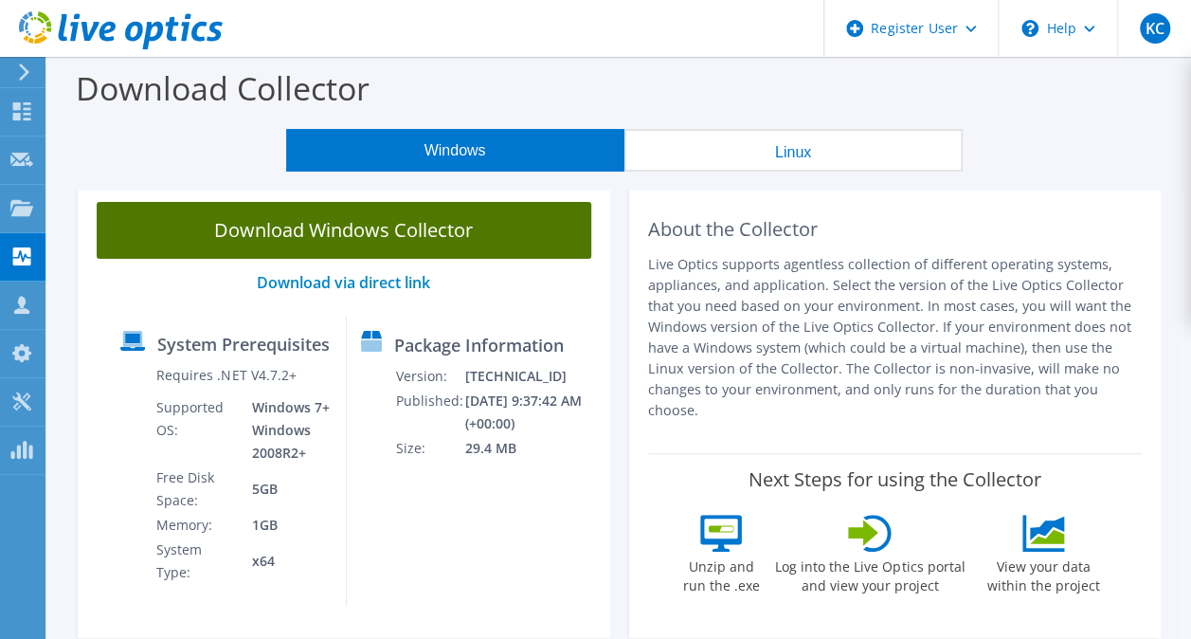
click at [343, 235] on link "Download Windows Collector" at bounding box center [344, 230] width 495 height 57
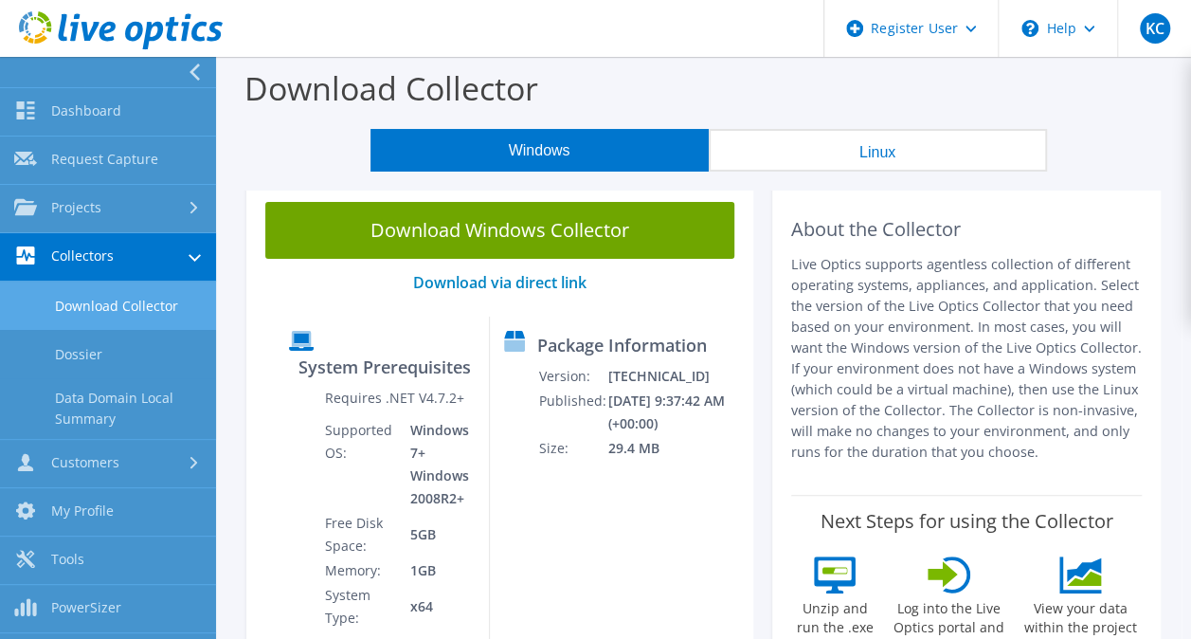
click at [100, 311] on link "Download Collector" at bounding box center [108, 305] width 216 height 48
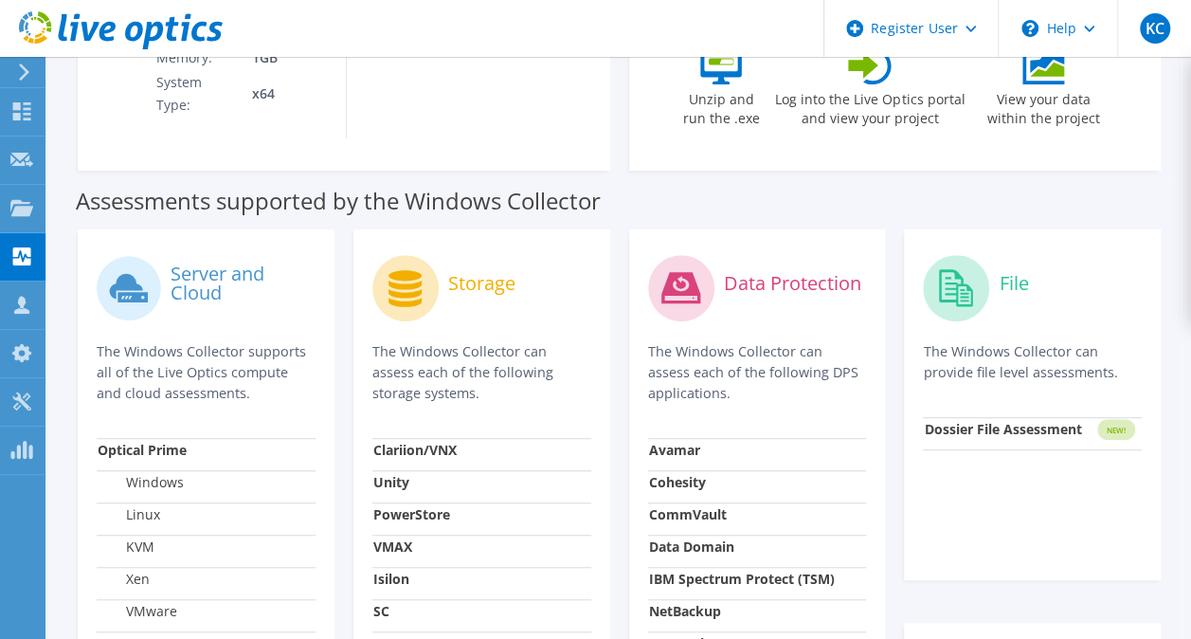
scroll to position [425, 0]
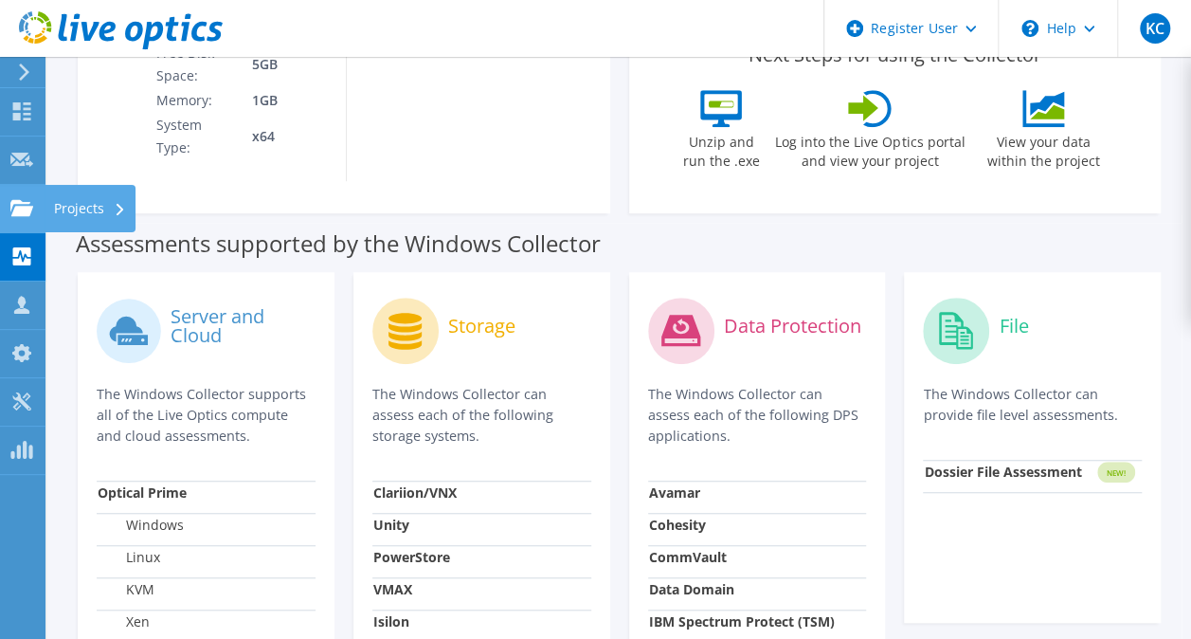
click at [90, 208] on div "Projects" at bounding box center [90, 208] width 91 height 47
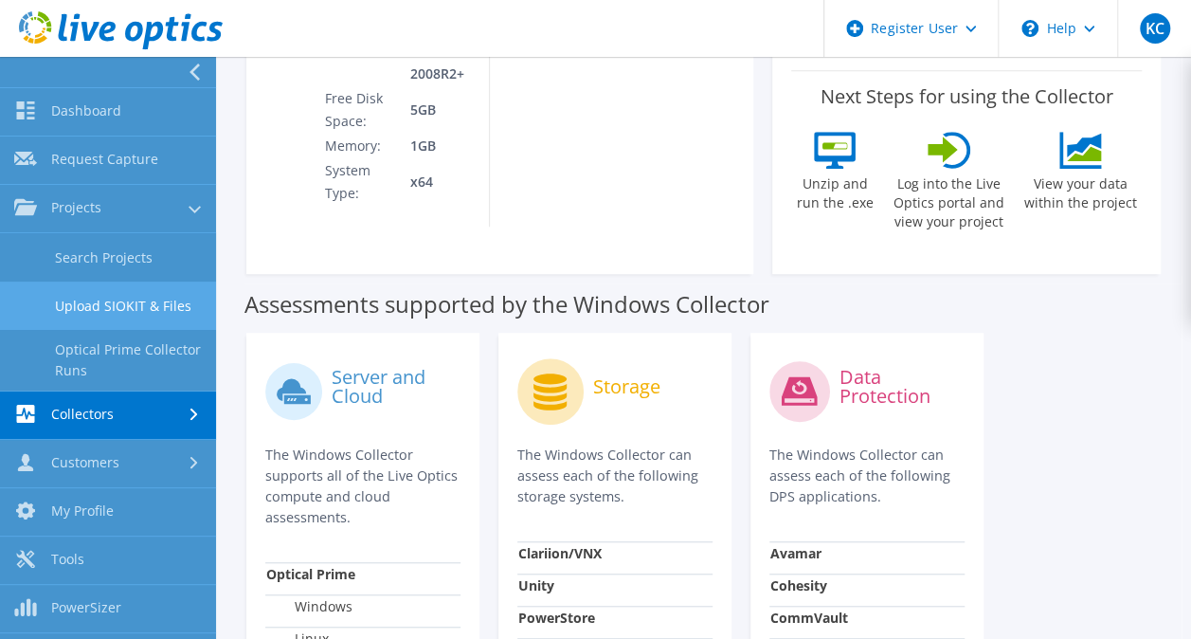
click at [110, 315] on link "Upload SIOKIT & Files" at bounding box center [108, 305] width 216 height 48
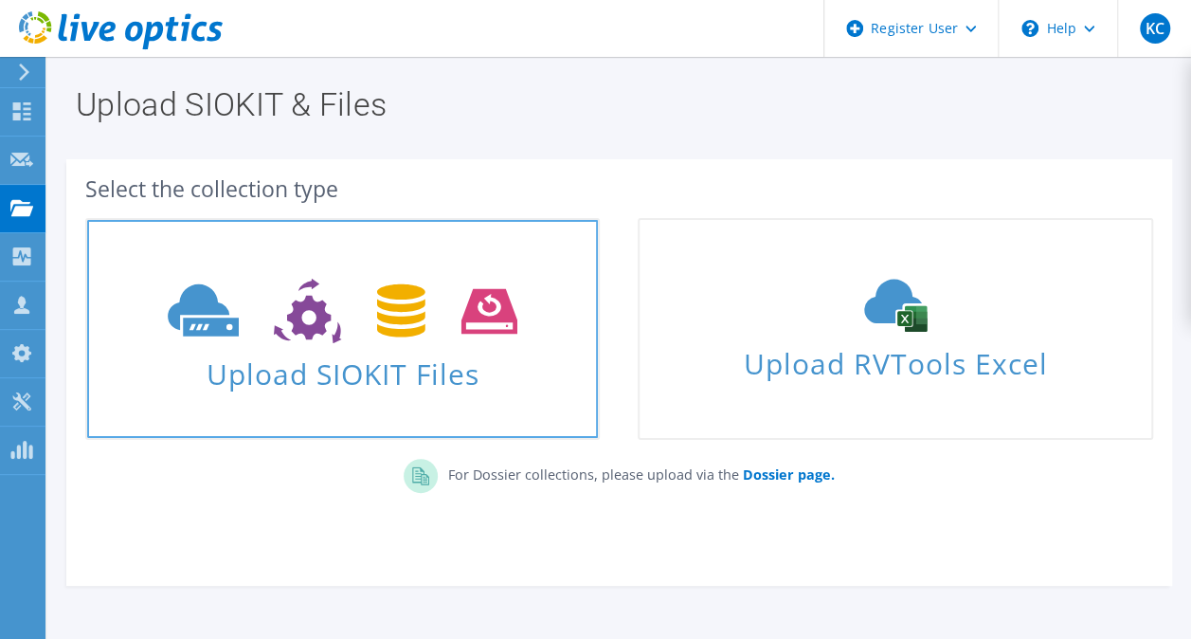
click at [326, 336] on icon at bounding box center [343, 311] width 350 height 65
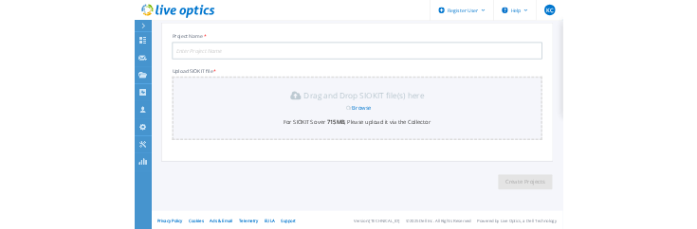
scroll to position [112, 0]
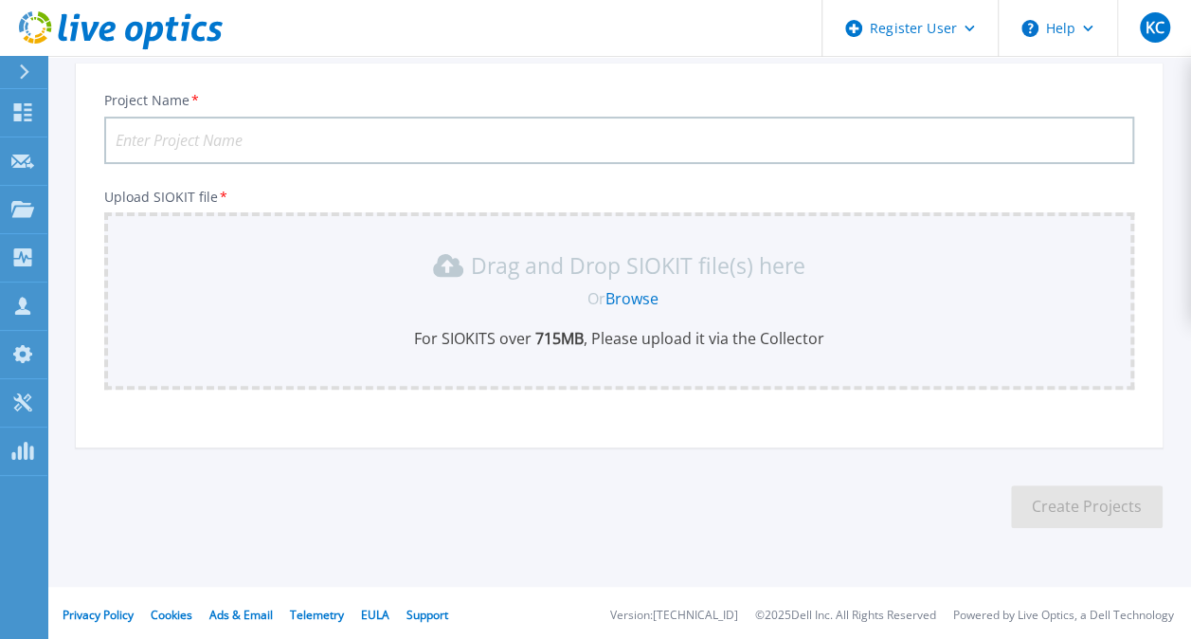
click at [641, 290] on link "Browse" at bounding box center [632, 298] width 53 height 21
click at [898, 263] on div "Project Name * Upload SIOKIT file * Drag and Drop SIOKIT file(s) here Or Browse…" at bounding box center [619, 262] width 1087 height 372
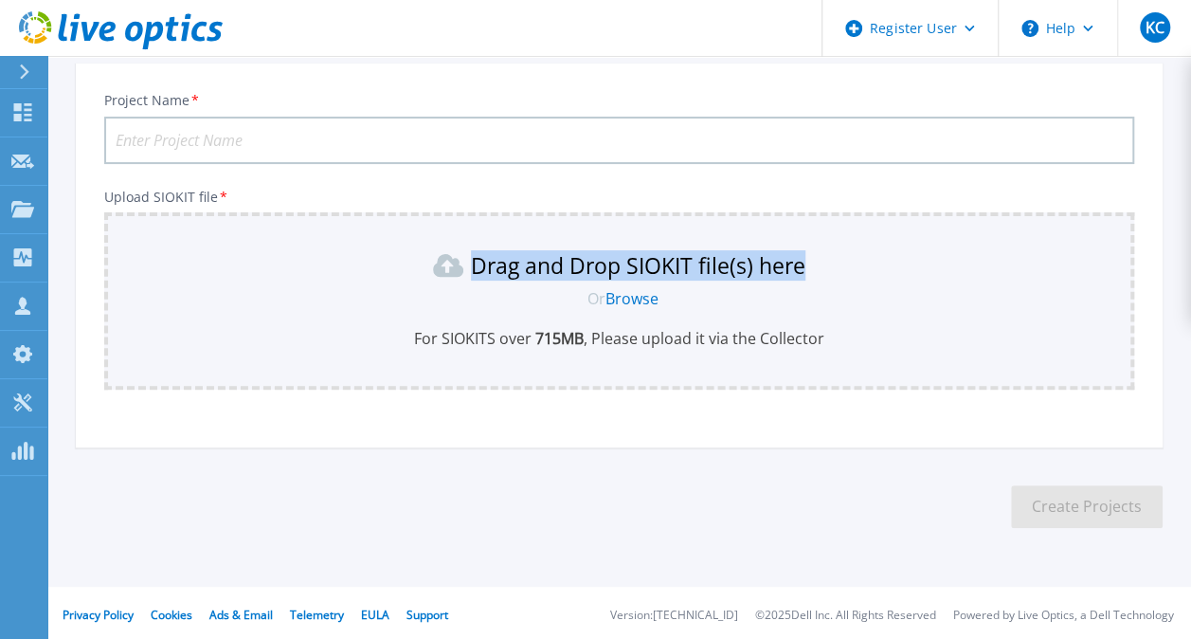
click at [605, 275] on p "Drag and Drop SIOKIT file(s) here" at bounding box center [638, 265] width 335 height 19
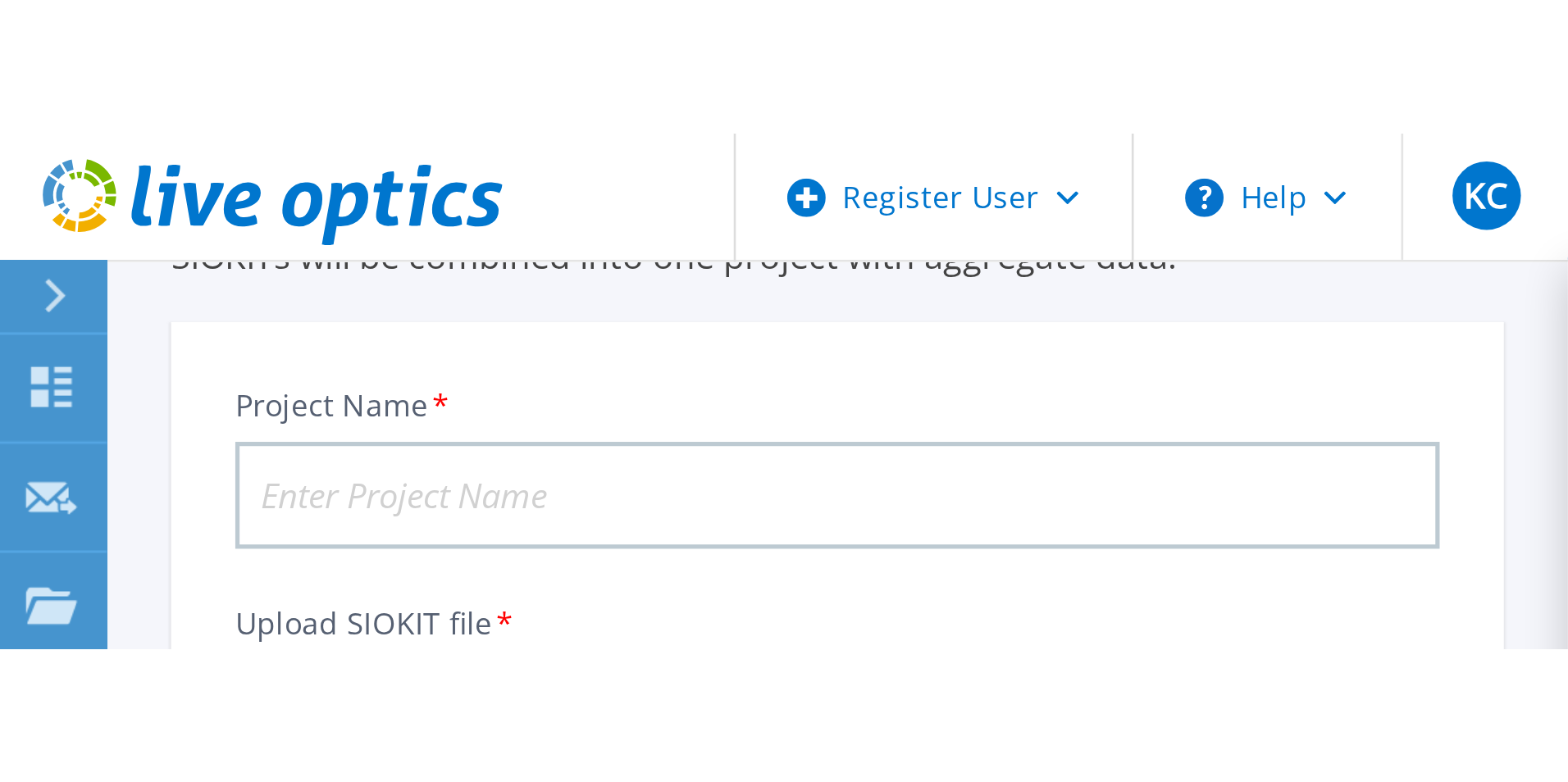
scroll to position [0, 0]
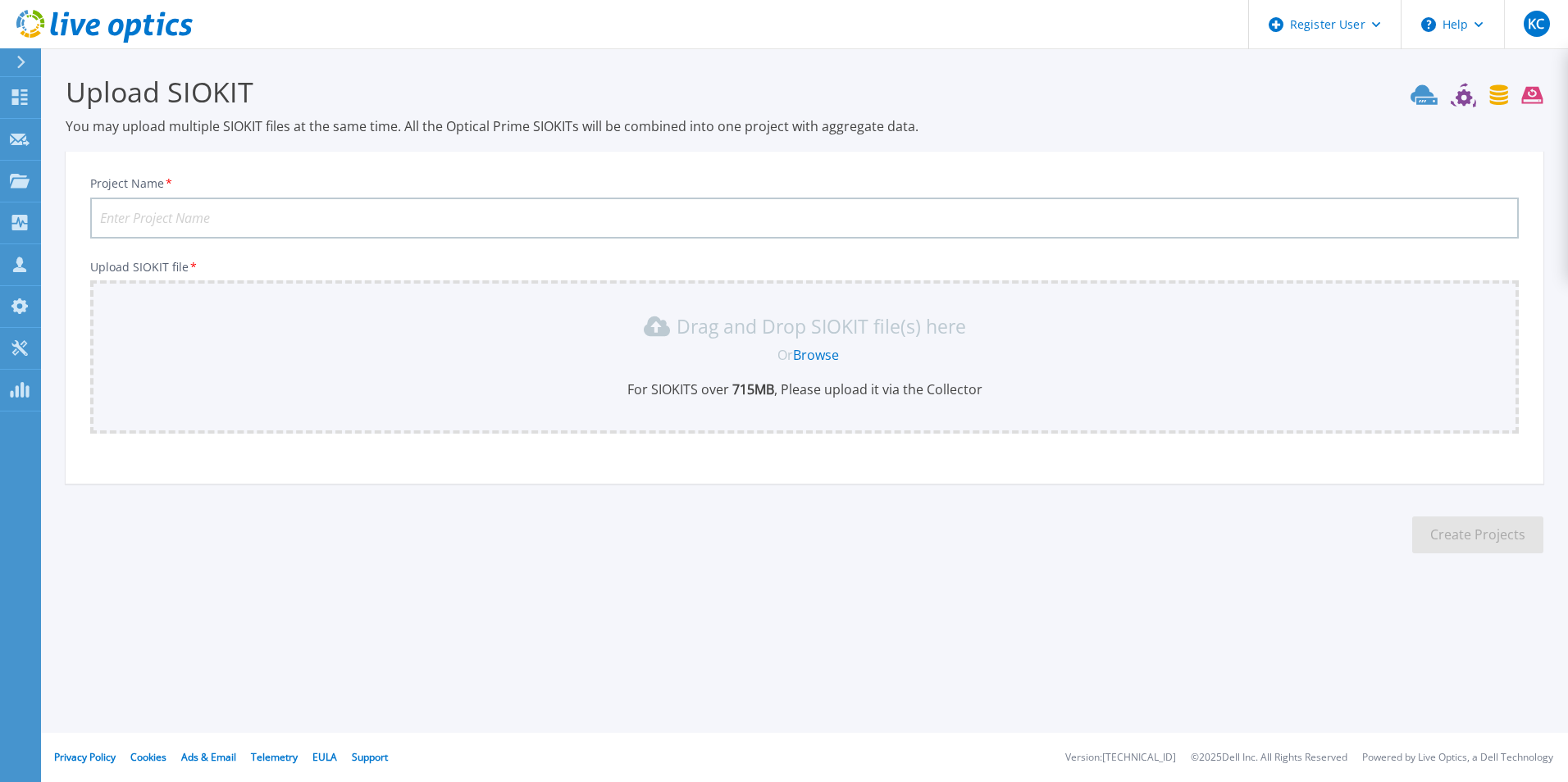
click at [813, 359] on link "Browse" at bounding box center [815, 355] width 46 height 18
click at [55, 226] on p "Collectors" at bounding box center [69, 223] width 55 height 42
